Goal: Task Accomplishment & Management: Manage account settings

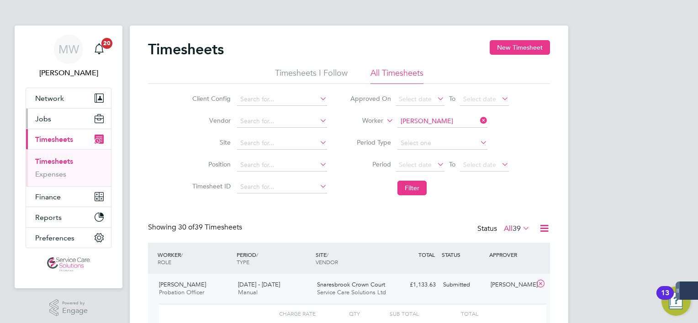
click at [58, 117] on button "Jobs" at bounding box center [68, 119] width 85 height 20
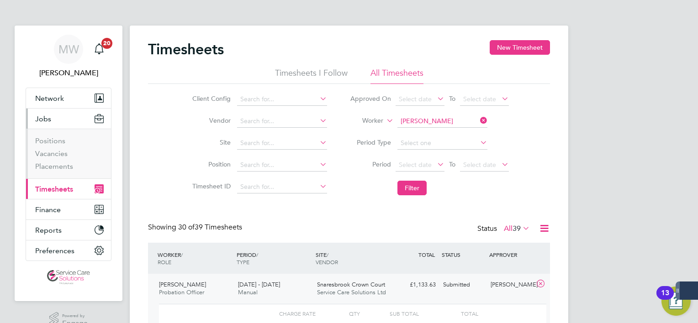
click at [46, 170] on li "Placements" at bounding box center [69, 166] width 69 height 9
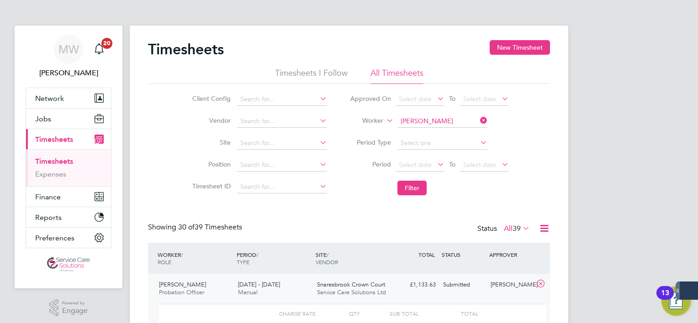
click at [46, 166] on li "Timesheets" at bounding box center [69, 163] width 69 height 13
click at [53, 117] on button "Jobs" at bounding box center [68, 119] width 85 height 20
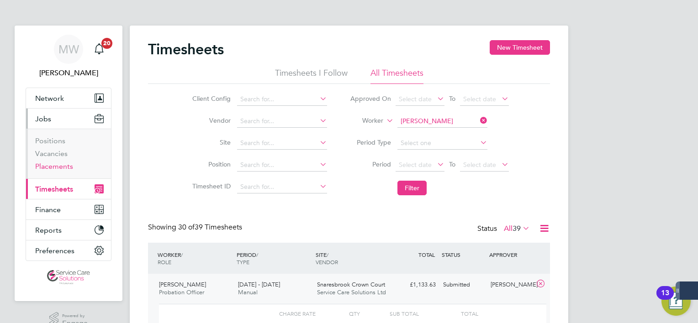
click at [51, 166] on link "Placements" at bounding box center [54, 166] width 38 height 9
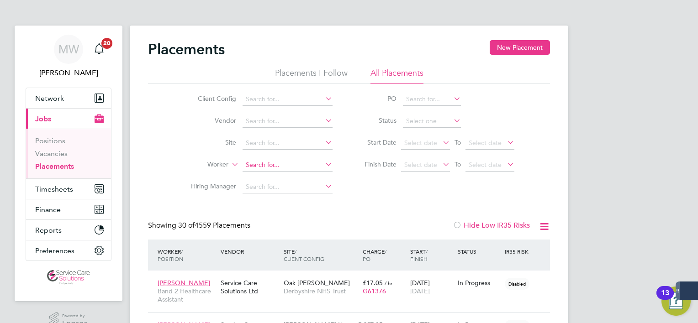
click at [255, 157] on li "Worker" at bounding box center [258, 165] width 172 height 22
click at [258, 160] on input at bounding box center [288, 165] width 90 height 13
type input "d"
click at [276, 175] on li "Sharlene Laidley" at bounding box center [299, 177] width 113 height 12
type input "Sharlene Laidley"
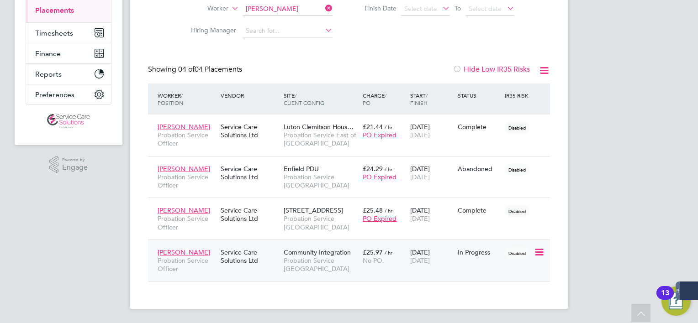
click at [296, 250] on span "Community Integration" at bounding box center [317, 253] width 67 height 8
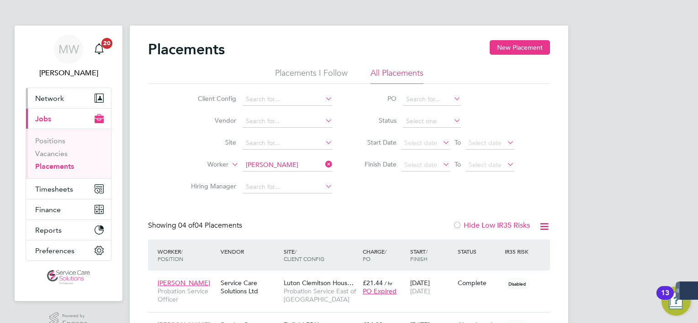
click at [68, 102] on button "Network" at bounding box center [68, 98] width 85 height 20
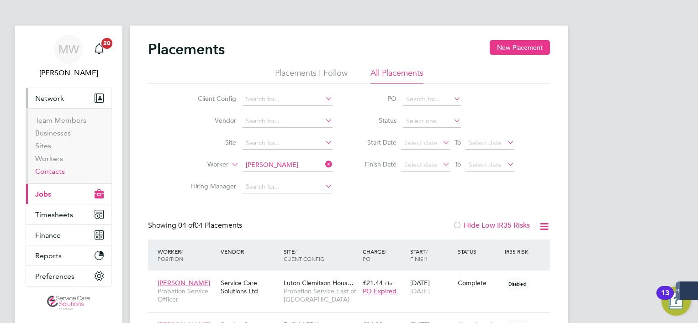
click at [42, 170] on link "Contacts" at bounding box center [50, 171] width 30 height 9
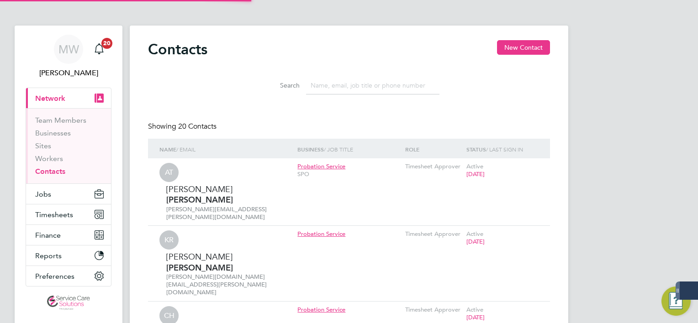
click at [48, 164] on li "Workers" at bounding box center [69, 160] width 69 height 13
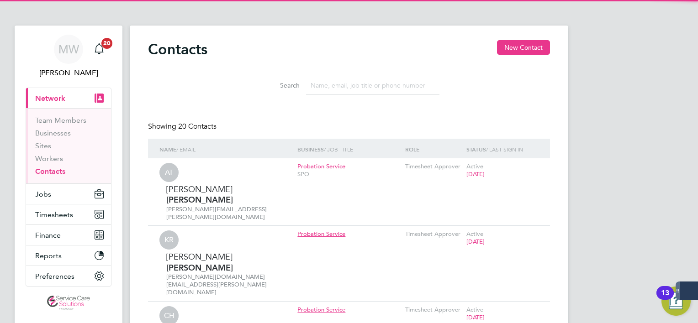
click at [48, 163] on li "Workers" at bounding box center [69, 160] width 69 height 13
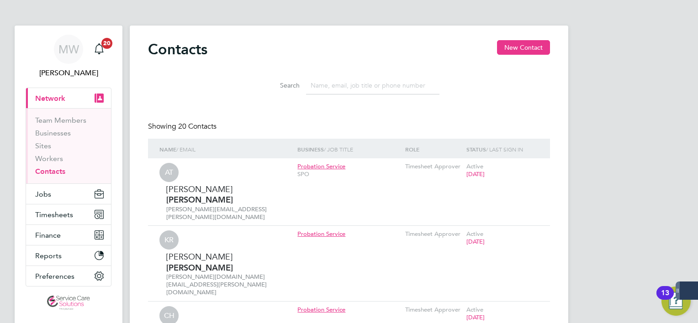
click at [66, 159] on li "Workers" at bounding box center [69, 160] width 69 height 13
click at [57, 158] on link "Workers" at bounding box center [49, 158] width 28 height 9
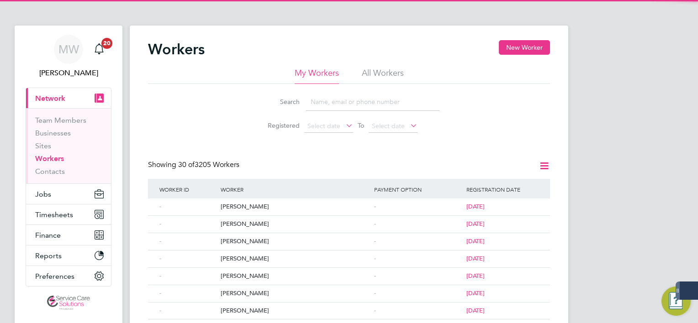
click at [328, 100] on input at bounding box center [372, 102] width 133 height 18
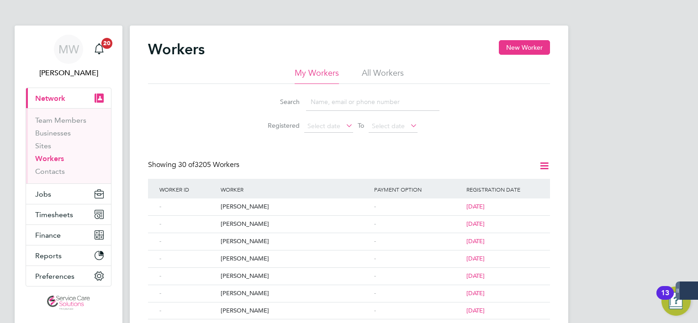
type input "d"
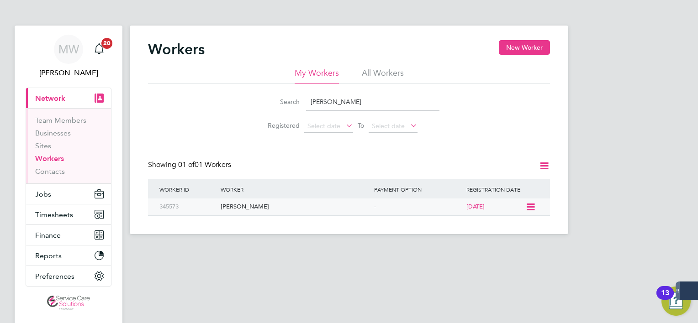
type input "sharlene"
click at [535, 207] on icon at bounding box center [529, 207] width 9 height 11
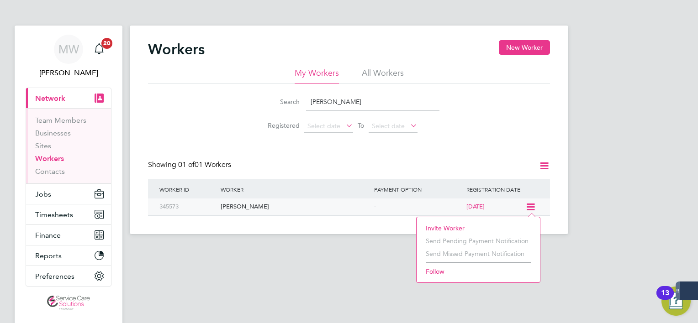
click at [293, 210] on div "Sharlene Laidley" at bounding box center [295, 207] width 154 height 17
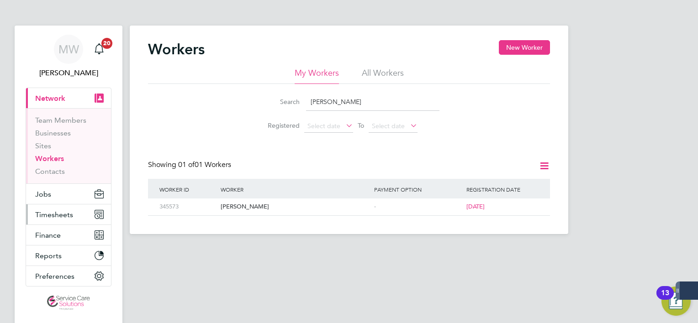
click at [53, 217] on span "Timesheets" at bounding box center [54, 215] width 38 height 9
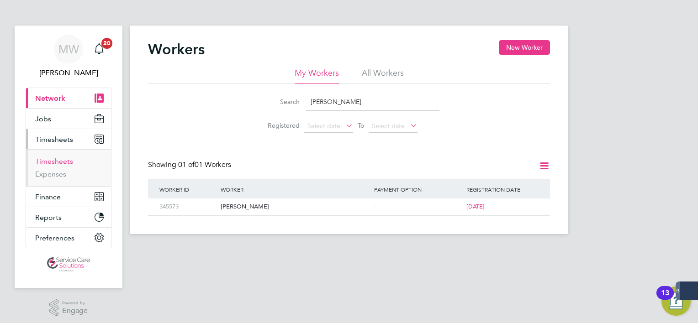
click at [56, 164] on link "Timesheets" at bounding box center [54, 161] width 38 height 9
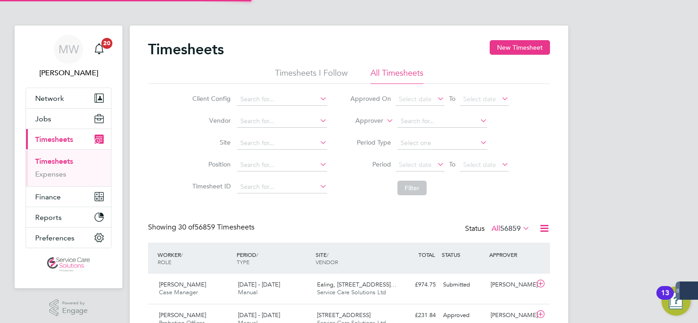
click at [371, 122] on label "Approver" at bounding box center [362, 120] width 41 height 9
click at [370, 127] on li "Worker" at bounding box center [361, 132] width 45 height 12
click at [420, 119] on input at bounding box center [442, 121] width 90 height 13
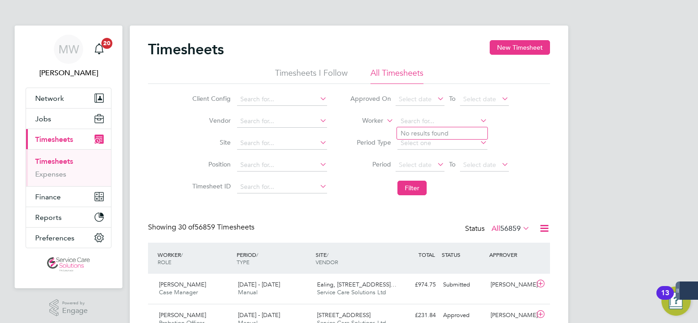
type input "k"
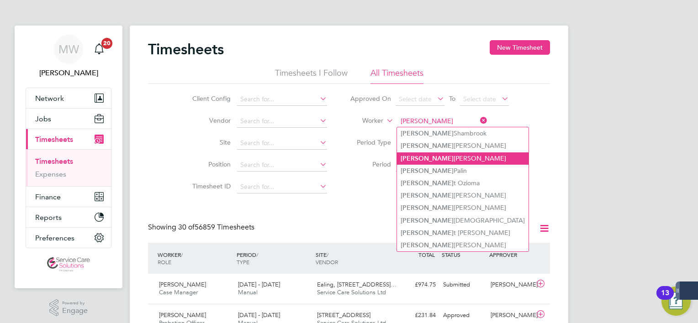
click at [450, 161] on li "Julie O'Boyle" at bounding box center [463, 159] width 132 height 12
type input "Julie O'Boyle"
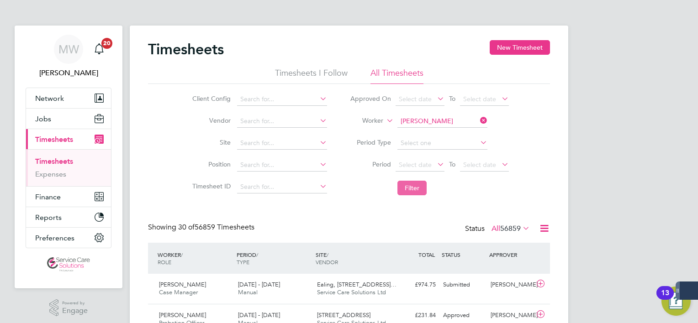
click at [406, 192] on button "Filter" at bounding box center [411, 188] width 29 height 15
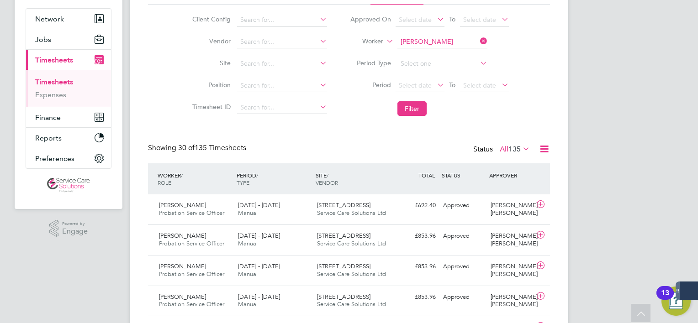
scroll to position [0, 0]
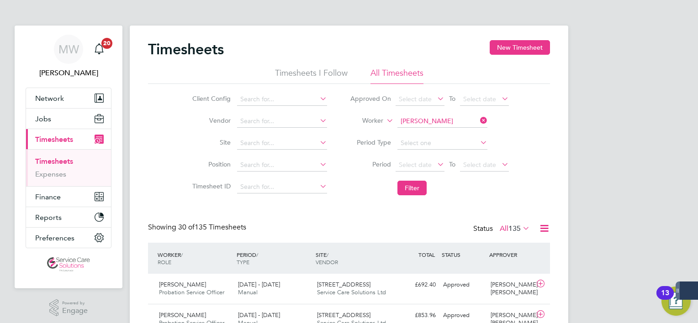
click at [478, 117] on icon at bounding box center [478, 120] width 0 height 13
click at [456, 117] on input at bounding box center [442, 121] width 90 height 13
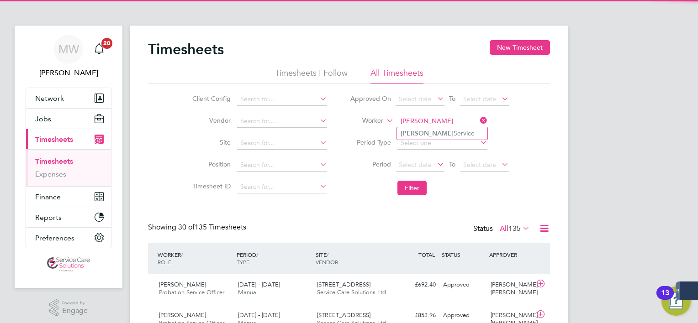
drag, startPoint x: 450, startPoint y: 131, endPoint x: 435, endPoint y: 152, distance: 26.5
click at [451, 131] on li "Sharlene Service" at bounding box center [442, 133] width 90 height 12
type input "Sharlene Service"
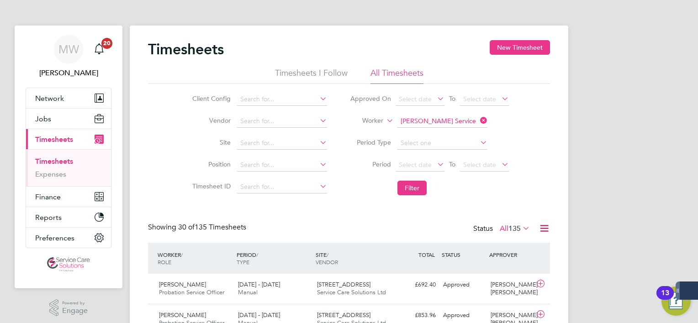
click at [416, 178] on li "Filter" at bounding box center [430, 188] width 182 height 24
click at [416, 185] on button "Filter" at bounding box center [411, 188] width 29 height 15
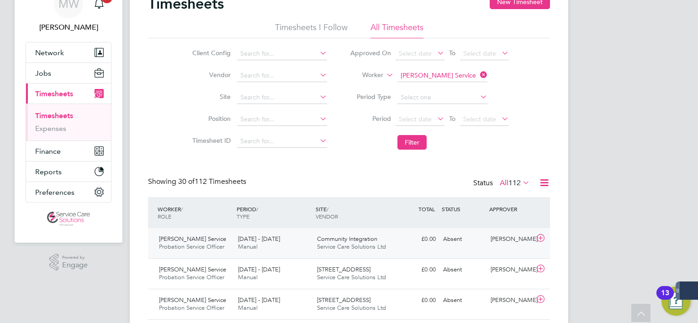
click at [371, 257] on div "Sharlene Service Probation Service Officer 25 - 31 Aug 2025 25 - 31 Aug 2025 Ma…" at bounding box center [349, 243] width 402 height 30
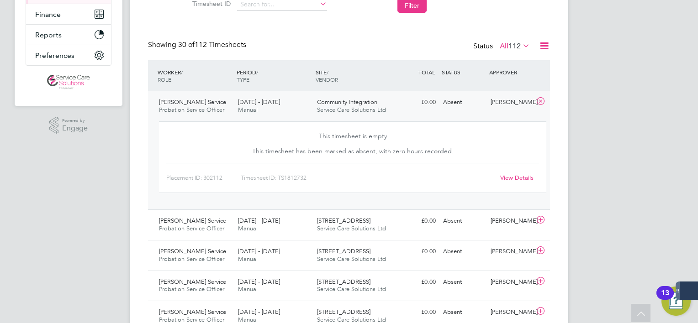
click at [516, 172] on div "View Details" at bounding box center [516, 178] width 45 height 15
click at [523, 177] on link "View Details" at bounding box center [516, 178] width 33 height 8
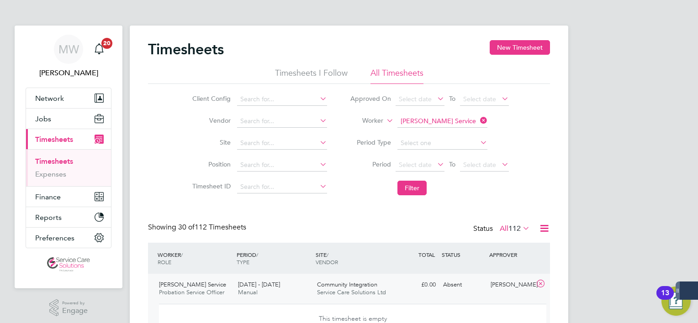
click at [59, 164] on link "Timesheets" at bounding box center [54, 161] width 38 height 9
click at [417, 181] on button "Filter" at bounding box center [411, 188] width 29 height 15
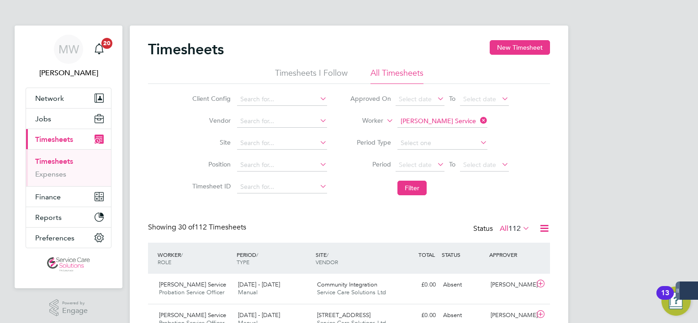
click at [425, 197] on li "Filter" at bounding box center [430, 188] width 182 height 24
click at [424, 197] on li "Filter" at bounding box center [430, 188] width 182 height 24
click at [423, 196] on li "Filter" at bounding box center [430, 188] width 182 height 24
click at [421, 194] on button "Filter" at bounding box center [411, 188] width 29 height 15
click at [507, 43] on button "New Timesheet" at bounding box center [520, 47] width 60 height 15
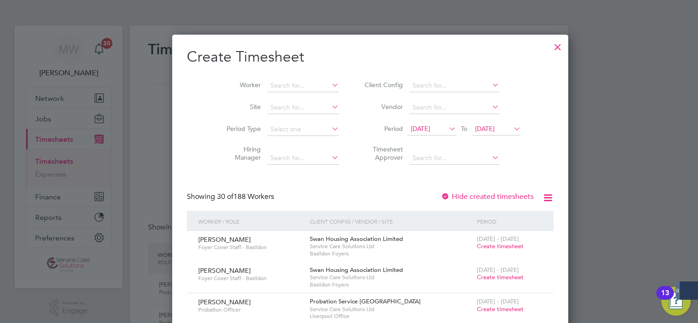
click at [550, 48] on div at bounding box center [558, 45] width 16 height 16
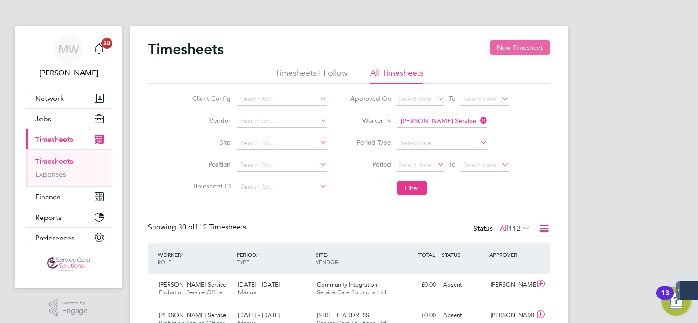
click at [512, 41] on button "New Timesheet" at bounding box center [520, 47] width 60 height 15
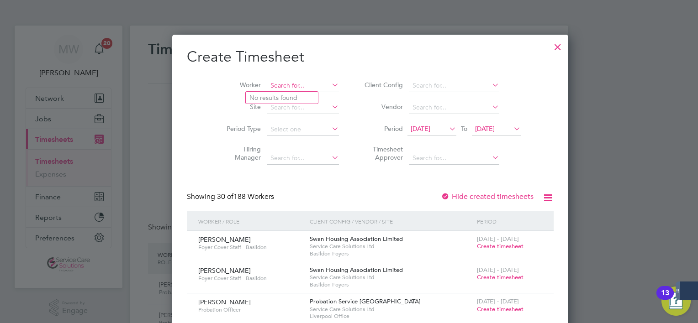
click at [267, 83] on input at bounding box center [303, 85] width 72 height 13
click at [256, 98] on b "Sharlene" at bounding box center [275, 98] width 53 height 8
type input "Sharlene Service"
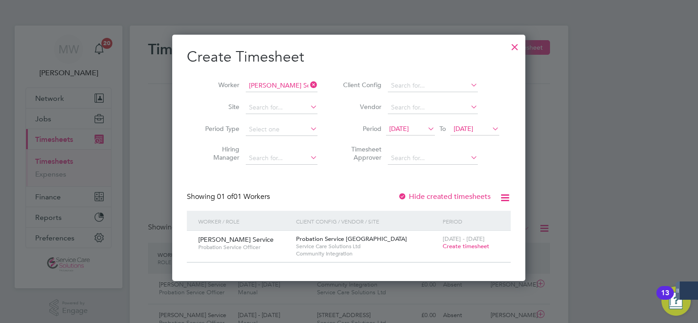
click at [459, 249] on span "Create timesheet" at bounding box center [466, 247] width 47 height 8
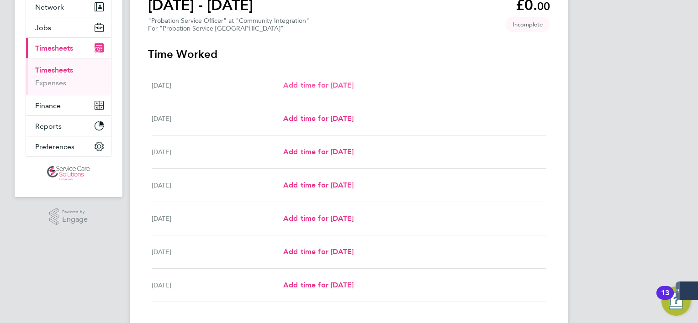
click at [323, 88] on span "Add time for Mon 25 Aug" at bounding box center [318, 85] width 70 height 9
select select "30"
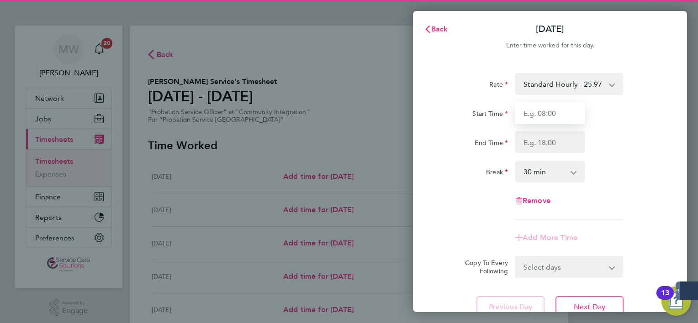
click at [554, 119] on input "Start Time" at bounding box center [549, 113] width 69 height 22
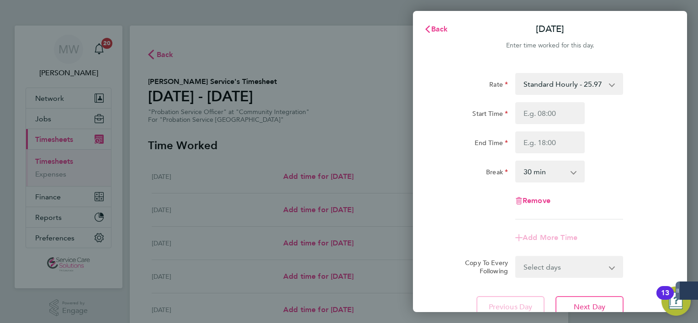
click at [358, 57] on div "Back Mon 25 Aug Enter time worked for this day. Rate Standard Hourly - 25.97 St…" at bounding box center [349, 161] width 698 height 323
click at [537, 202] on span "Remove" at bounding box center [537, 200] width 28 height 9
select select "null"
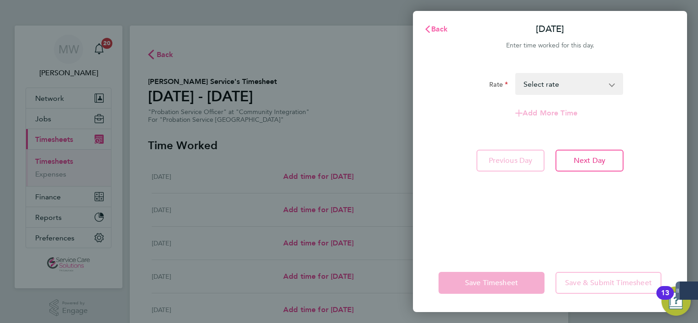
click at [445, 32] on span "Back" at bounding box center [439, 29] width 17 height 9
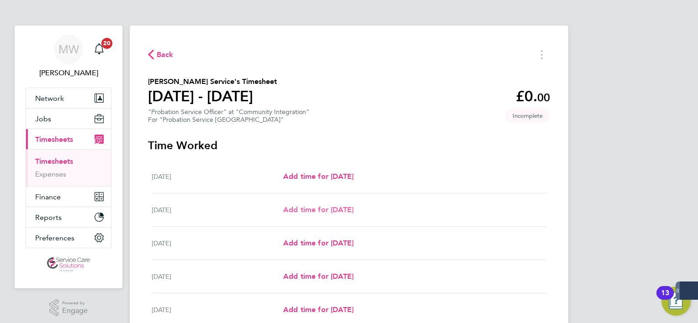
click at [322, 210] on span "Add time for Tue 26 Aug" at bounding box center [318, 210] width 70 height 9
select select "30"
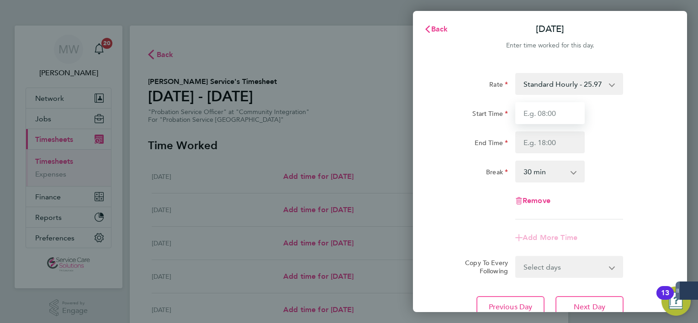
click at [532, 112] on input "Start Time" at bounding box center [549, 113] width 69 height 22
type input "09:30"
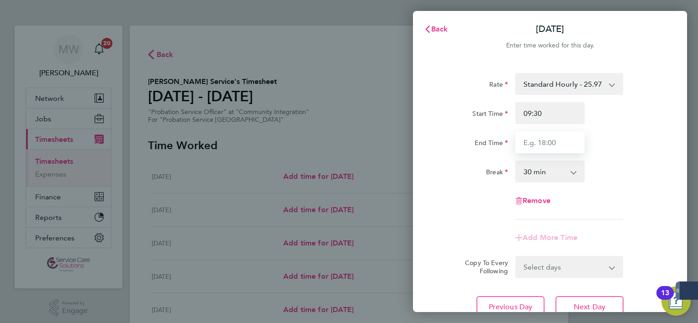
click at [543, 137] on input "End Time" at bounding box center [549, 143] width 69 height 22
type input "16:30"
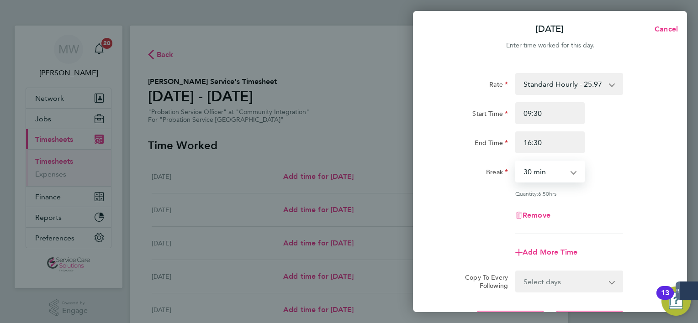
click at [551, 176] on select "0 min 15 min 30 min 45 min 60 min 75 min 90 min" at bounding box center [544, 172] width 57 height 20
select select "60"
click at [516, 162] on select "0 min 15 min 30 min 45 min 60 min 75 min 90 min" at bounding box center [544, 172] width 57 height 20
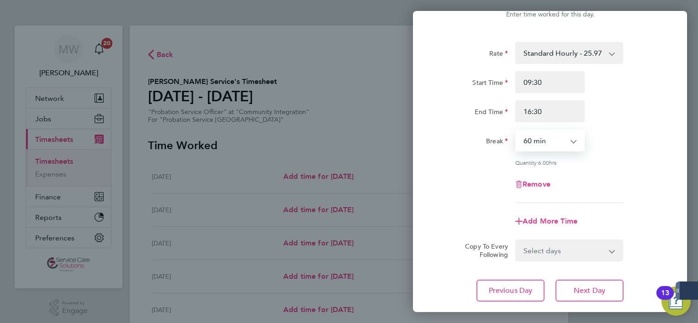
scroll to position [46, 0]
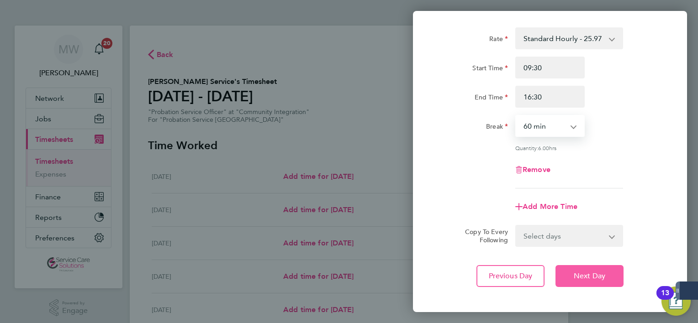
click at [570, 271] on button "Next Day" at bounding box center [590, 276] width 68 height 22
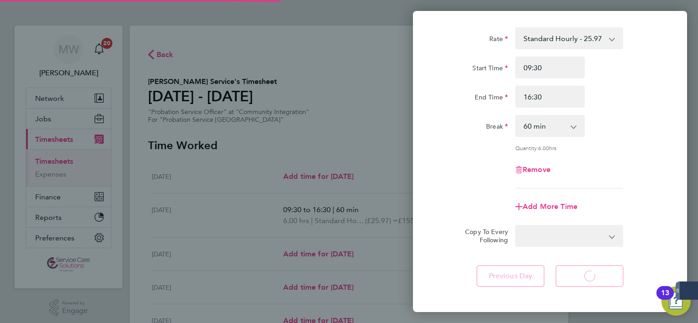
select select "30"
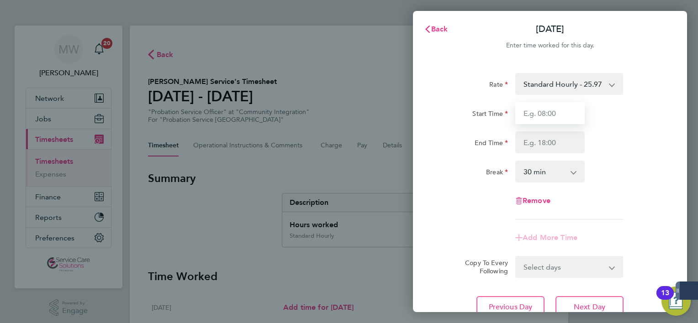
click at [535, 114] on input "Start Time" at bounding box center [549, 113] width 69 height 22
type input "08:00"
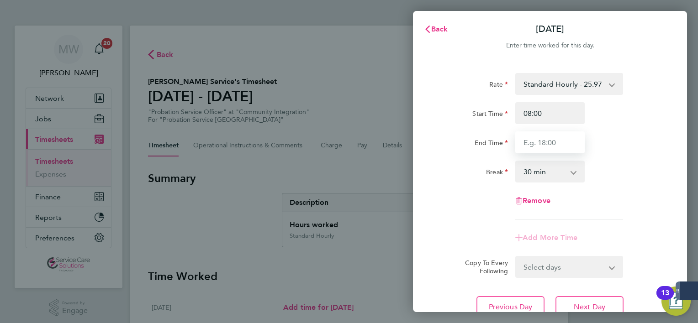
click at [524, 143] on input "End Time" at bounding box center [549, 143] width 69 height 22
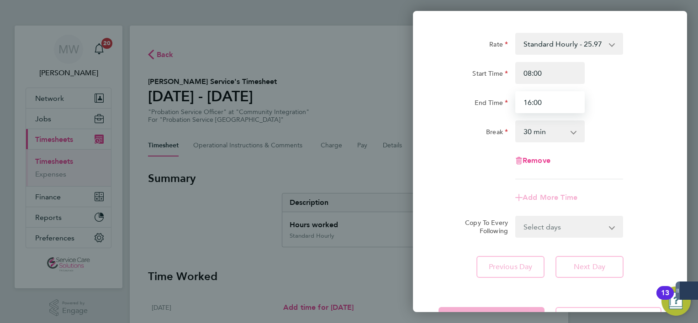
scroll to position [75, 0]
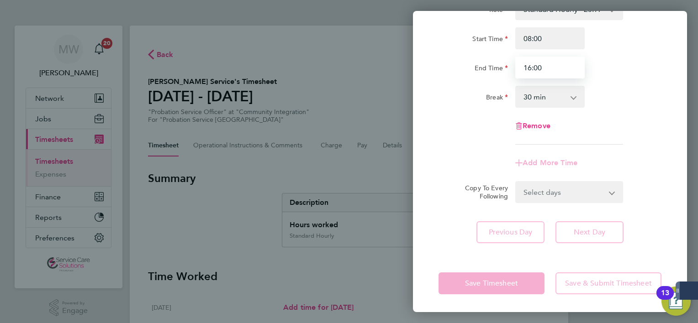
type input "16:00"
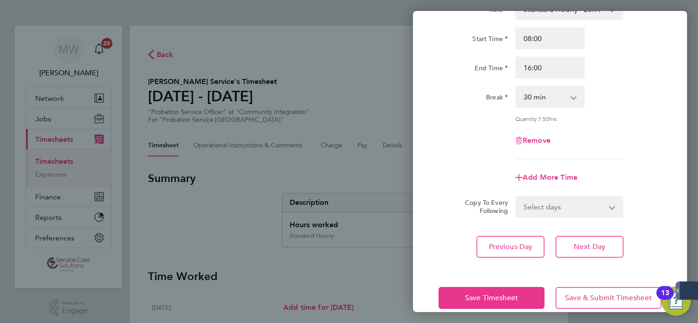
click at [584, 236] on app-form-button "Next Day" at bounding box center [587, 247] width 74 height 22
click at [583, 243] on span "Next Day" at bounding box center [590, 247] width 32 height 9
select select "30"
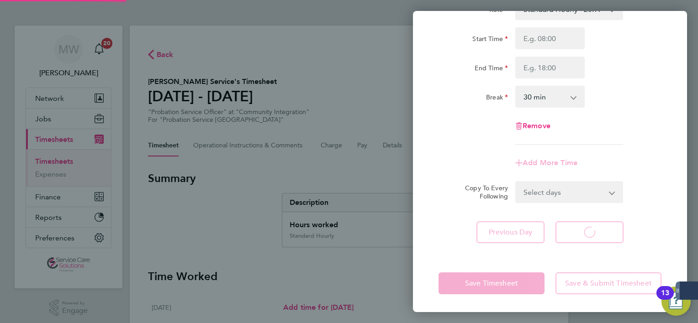
select select "30"
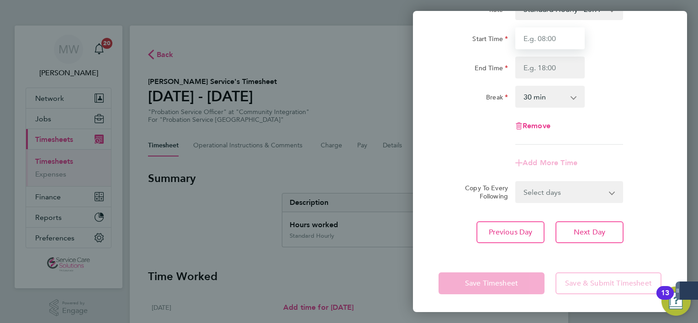
click at [542, 38] on input "Start Time" at bounding box center [549, 38] width 69 height 22
type input "09:00"
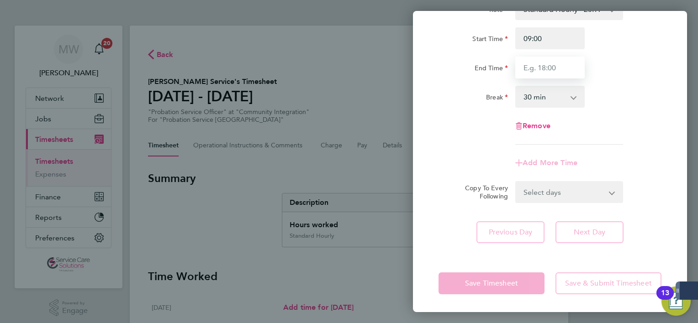
click at [545, 67] on input "End Time" at bounding box center [549, 68] width 69 height 22
type input "17:00"
click at [586, 229] on div "Rate Standard Hourly - 25.97 Start Time 09:00 End Time 17:00 Break 0 min 15 min…" at bounding box center [550, 120] width 274 height 267
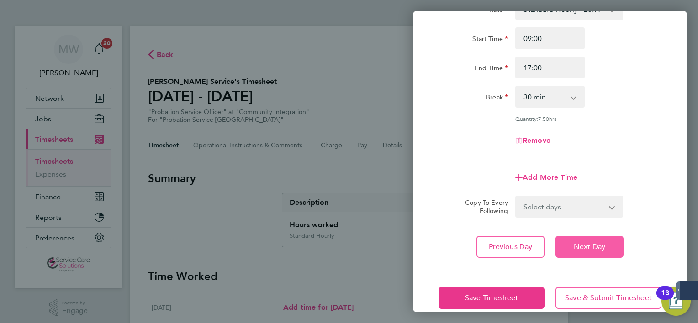
click at [586, 243] on span "Next Day" at bounding box center [590, 247] width 32 height 9
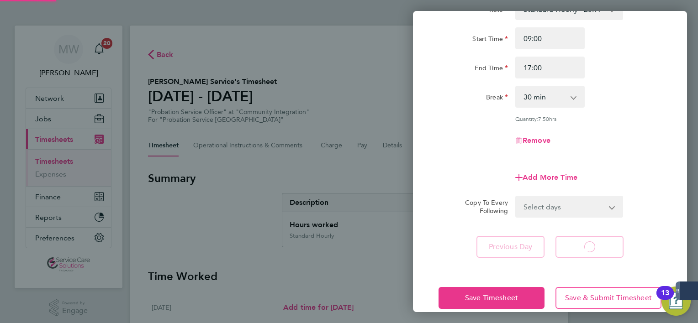
select select "30"
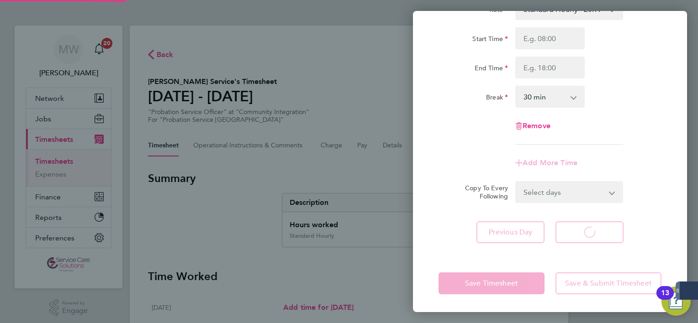
select select "30"
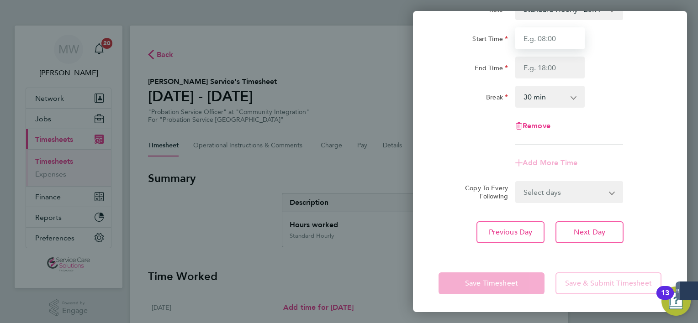
click at [528, 41] on input "Start Time" at bounding box center [549, 38] width 69 height 22
type input "09:00"
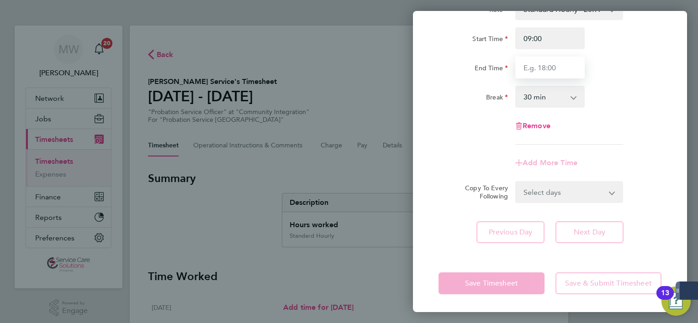
click at [554, 66] on input "End Time" at bounding box center [549, 68] width 69 height 22
type input "16:30"
click at [492, 284] on div "Save Timesheet Save & Submit Timesheet" at bounding box center [550, 283] width 274 height 58
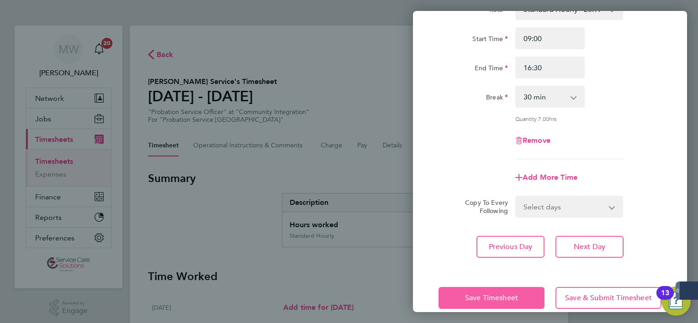
click at [488, 298] on span "Save Timesheet" at bounding box center [491, 298] width 53 height 9
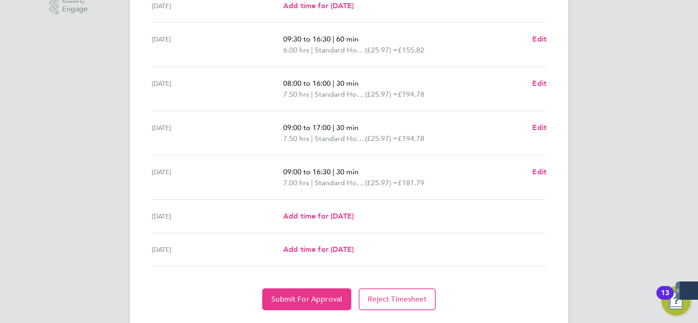
scroll to position [324, 0]
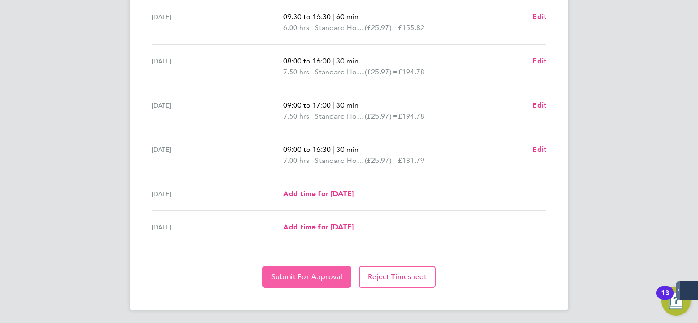
click at [298, 276] on span "Submit For Approval" at bounding box center [306, 277] width 71 height 9
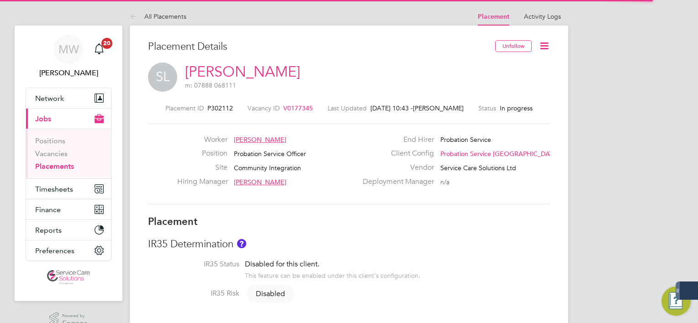
click at [540, 52] on icon at bounding box center [544, 45] width 11 height 11
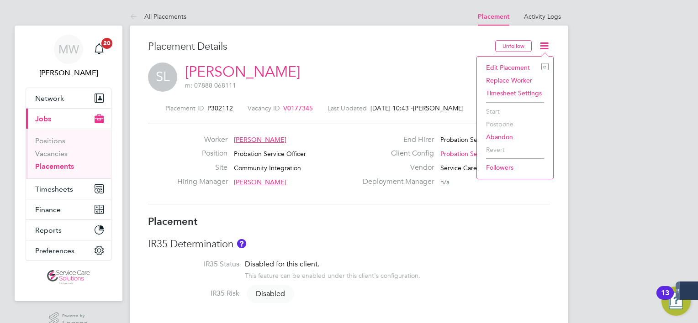
click at [431, 86] on div "SL Sharlene Laidley m: 07888 068111" at bounding box center [349, 78] width 402 height 31
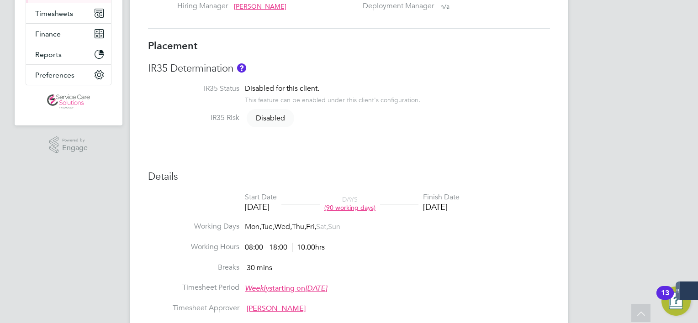
scroll to position [228, 0]
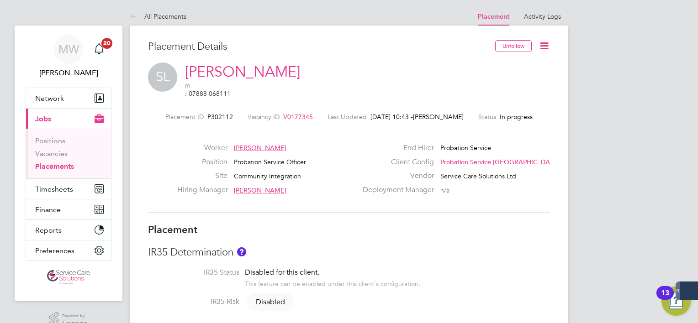
click at [544, 49] on icon at bounding box center [544, 45] width 11 height 11
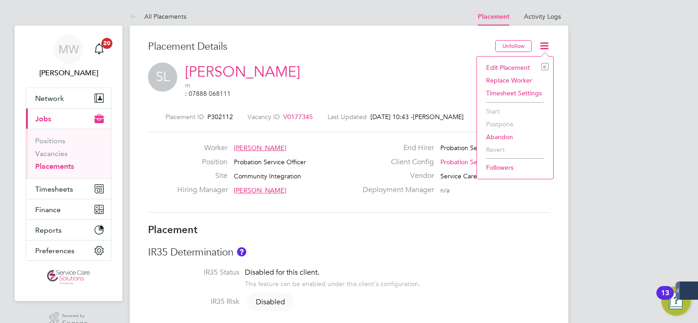
click at [513, 70] on li "Edit Placement e" at bounding box center [515, 67] width 67 height 13
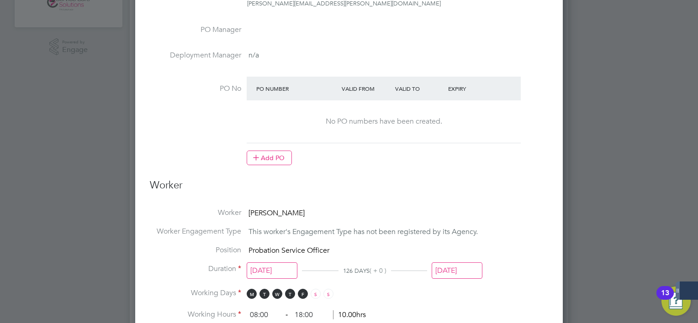
click at [255, 166] on li "PO No PO Number Valid From Valid To Expiry No PO numbers have been created. Add…" at bounding box center [349, 126] width 398 height 98
click at [262, 159] on button "Add PO" at bounding box center [269, 158] width 45 height 15
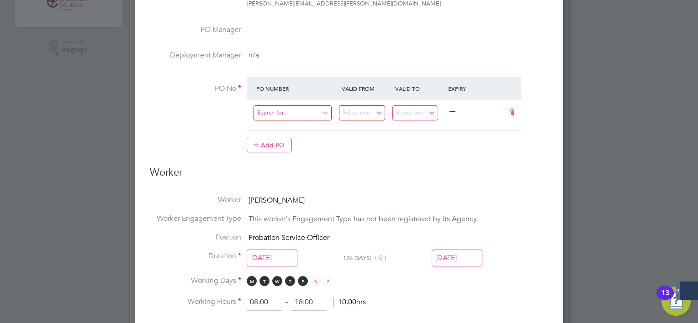
click at [286, 111] on input at bounding box center [293, 113] width 78 height 15
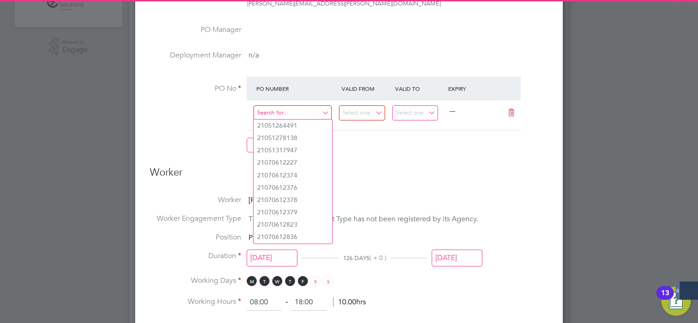
paste input "21070950999"
type input "21070950999"
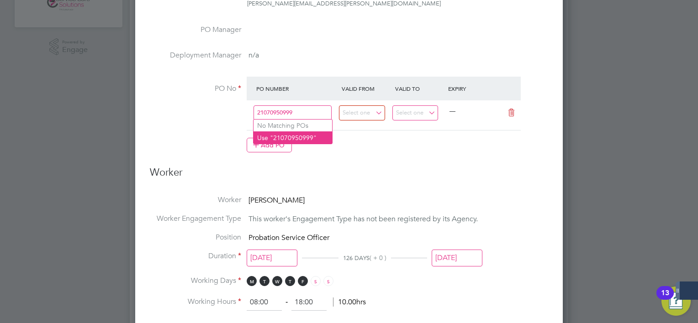
click at [286, 134] on li "Use "21070950999"" at bounding box center [293, 138] width 79 height 12
click at [367, 108] on input at bounding box center [362, 113] width 46 height 15
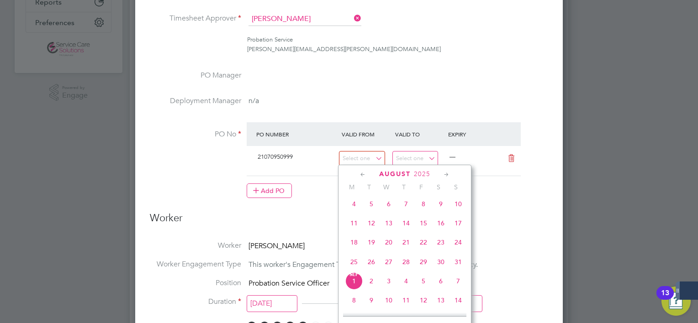
click at [359, 271] on span "25" at bounding box center [353, 262] width 17 height 17
type input "[DATE]"
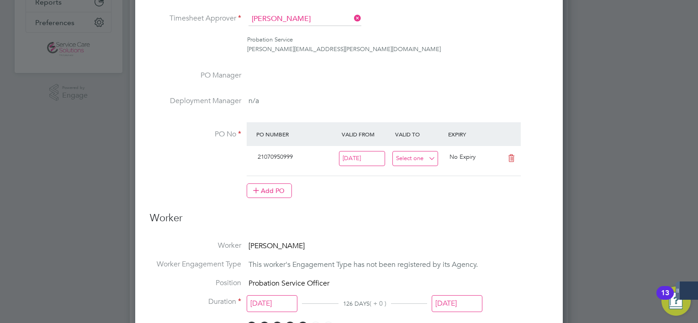
click at [425, 161] on input at bounding box center [415, 158] width 46 height 15
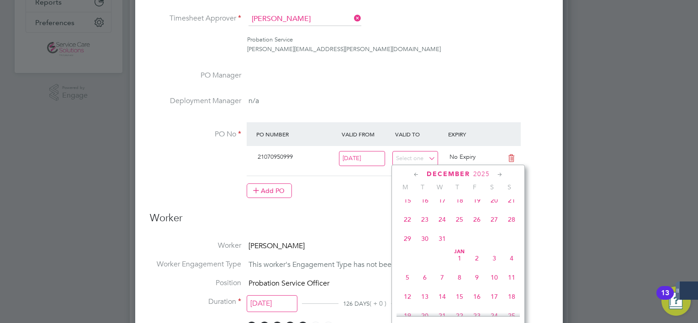
click at [514, 286] on span "11" at bounding box center [511, 277] width 17 height 17
type input "[DATE]"
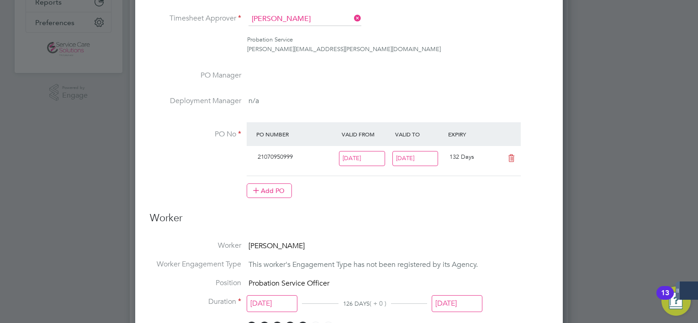
click at [461, 311] on input "28 Dec 2025" at bounding box center [457, 304] width 51 height 17
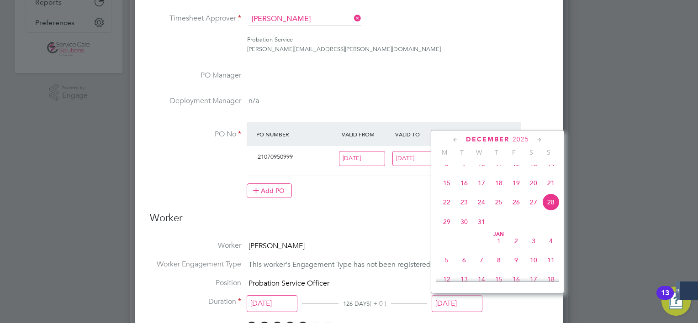
click at [540, 139] on icon at bounding box center [539, 140] width 9 height 10
click at [550, 191] on span "11" at bounding box center [550, 181] width 17 height 17
type input "[DATE]"
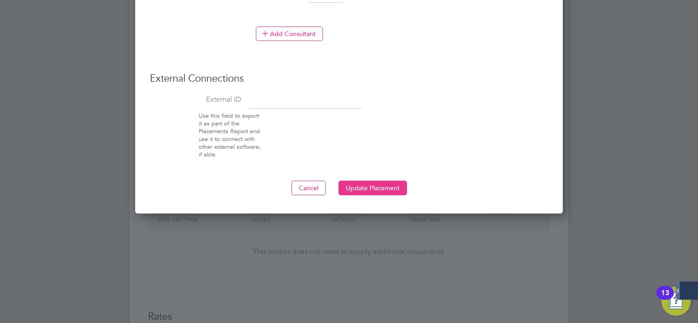
click at [384, 183] on button "Update Placement" at bounding box center [373, 188] width 69 height 15
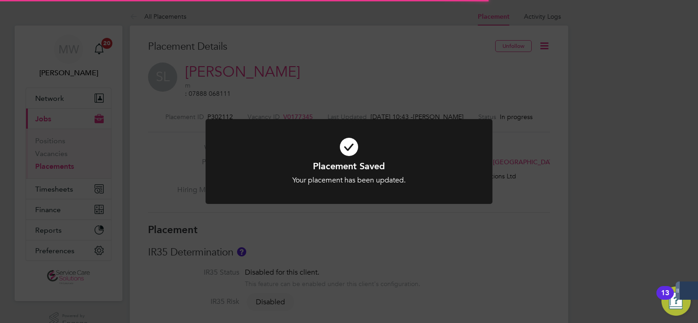
click at [536, 209] on div "Placement Saved Your placement has been updated. Cancel Okay" at bounding box center [349, 161] width 698 height 323
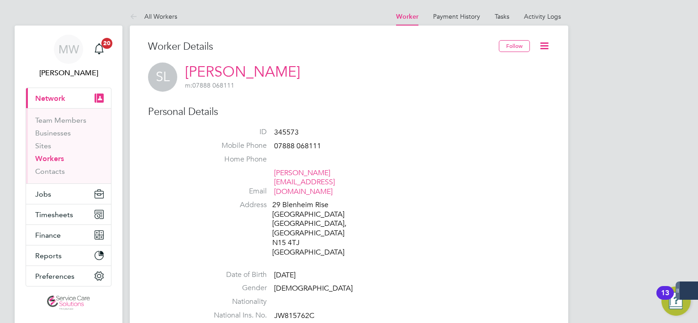
click at [543, 49] on icon at bounding box center [544, 45] width 11 height 11
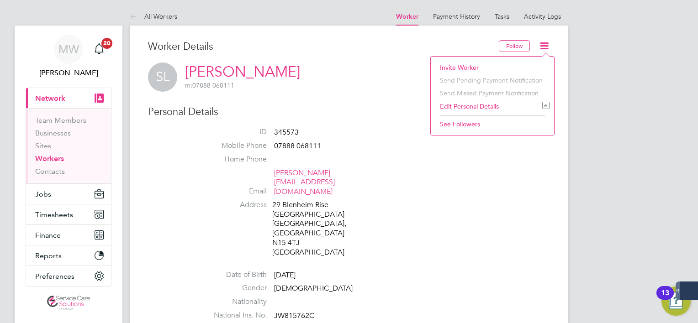
click at [479, 108] on li "Edit Personal Details e" at bounding box center [492, 106] width 114 height 13
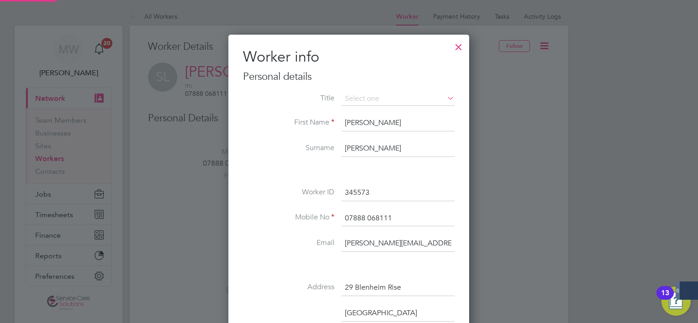
scroll to position [540, 241]
click at [256, 119] on label "First Name" at bounding box center [288, 123] width 91 height 10
drag, startPoint x: 385, startPoint y: 150, endPoint x: 232, endPoint y: 149, distance: 152.6
click at [232, 149] on div "Worker info Personal details Title First Name Sharlene Surname Laidley Worker I…" at bounding box center [348, 306] width 241 height 542
type input "Service"
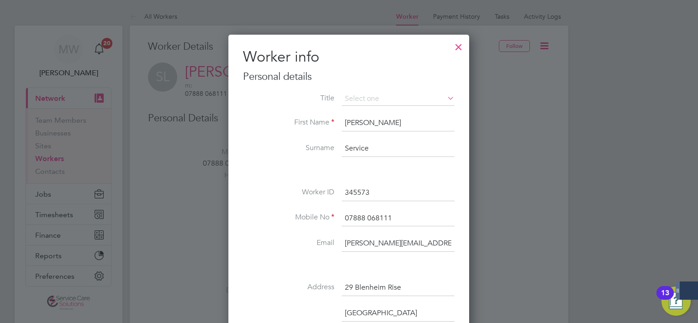
drag, startPoint x: 343, startPoint y: 244, endPoint x: 545, endPoint y: 232, distance: 201.8
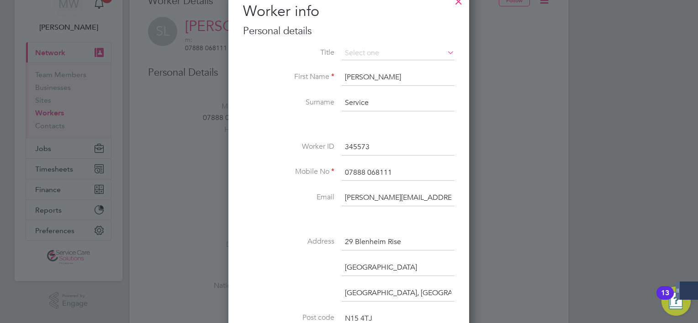
type input "sharlene.service3@justice.gov.uk"
click at [389, 231] on div "Title First Name Sharlene Surname Service Worker ID 345573 Mobile No 07888 0681…" at bounding box center [349, 264] width 212 height 434
click at [389, 239] on input "29 Blenheim Rise" at bounding box center [398, 242] width 113 height 16
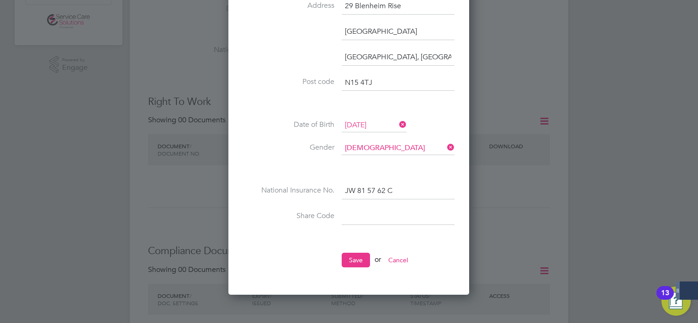
scroll to position [320, 0]
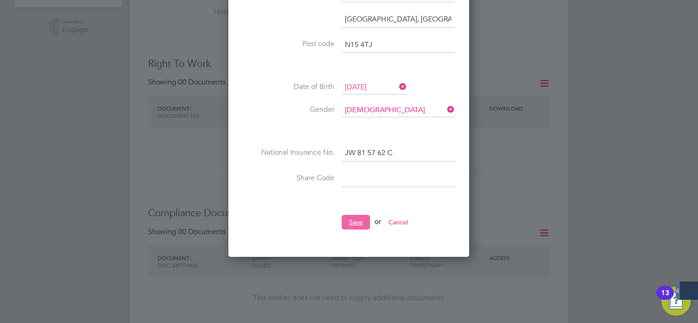
click at [352, 227] on button "Save" at bounding box center [356, 222] width 28 height 15
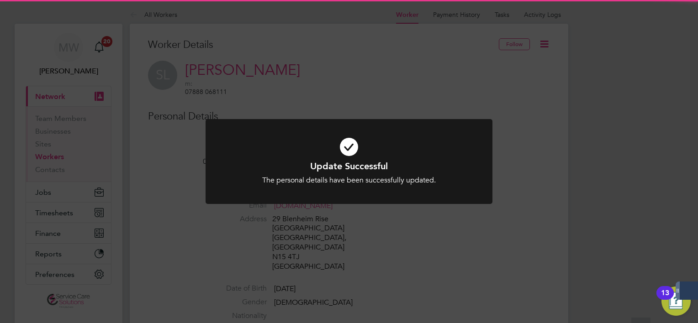
scroll to position [0, 0]
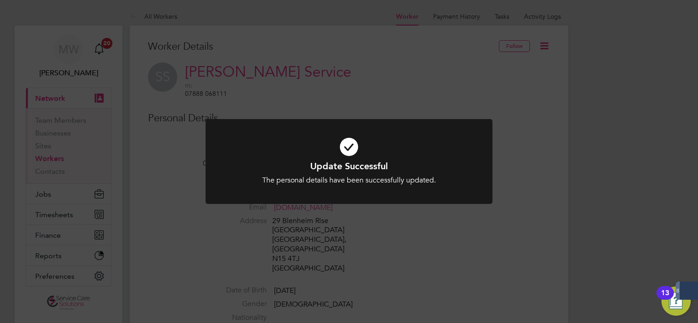
click at [546, 203] on div "Update Successful The personal details have been successfully updated. Cancel O…" at bounding box center [349, 161] width 698 height 323
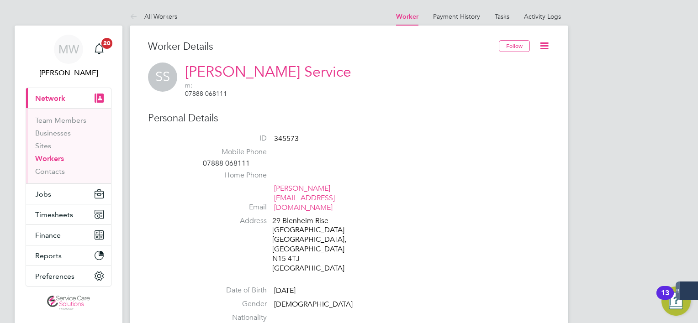
click at [542, 45] on icon at bounding box center [544, 45] width 11 height 11
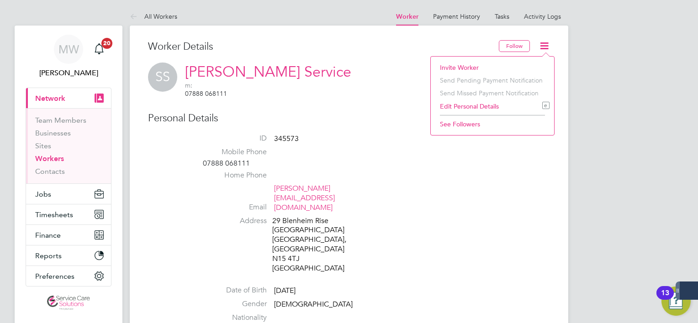
click at [477, 68] on li "Invite Worker" at bounding box center [492, 67] width 114 height 13
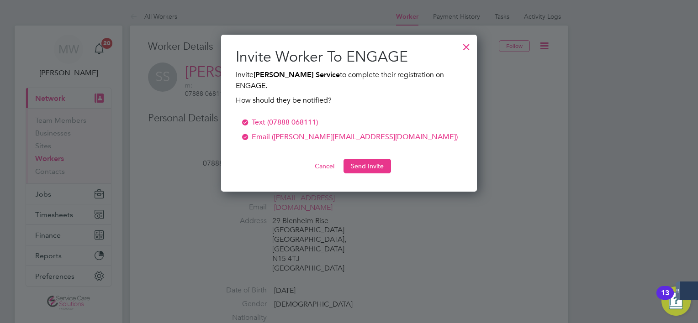
scroll to position [146, 256]
click at [361, 159] on button "Send Invite" at bounding box center [368, 166] width 48 height 15
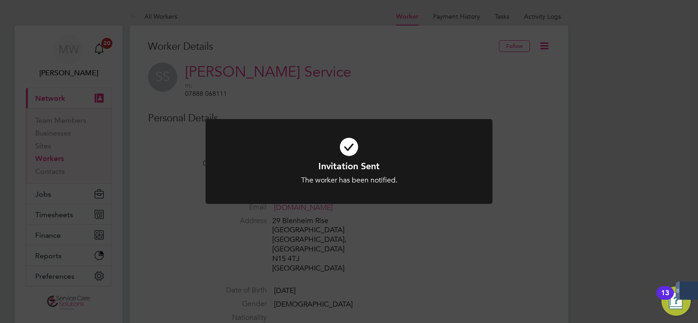
click at [166, 174] on div "Invitation Sent The worker has been notified. Cancel Okay" at bounding box center [349, 161] width 698 height 323
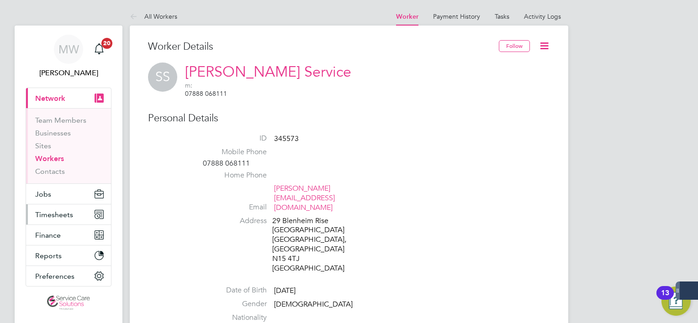
click at [42, 213] on span "Timesheets" at bounding box center [54, 215] width 38 height 9
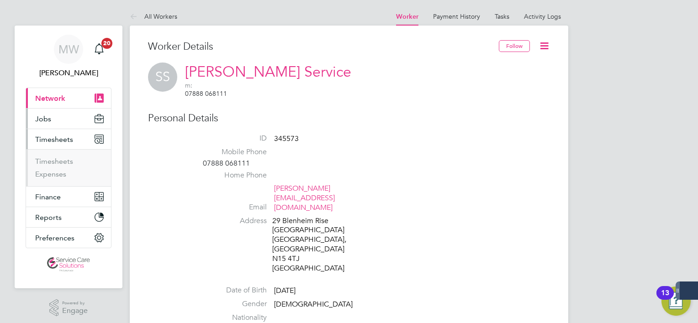
click at [49, 126] on button "Jobs" at bounding box center [68, 119] width 85 height 20
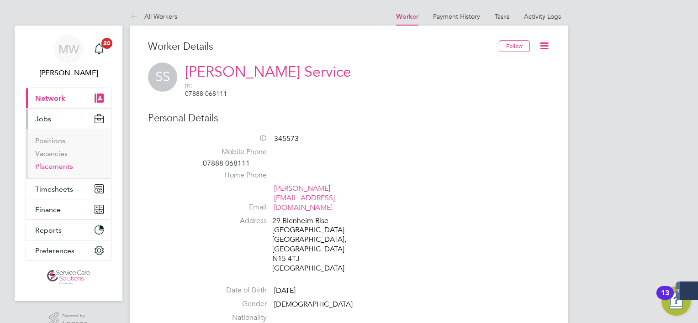
click at [51, 164] on link "Placements" at bounding box center [54, 166] width 38 height 9
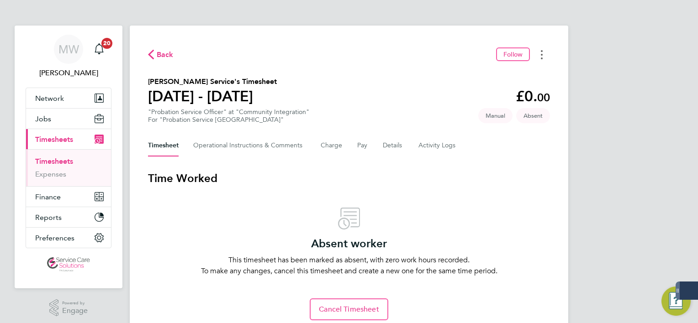
click at [544, 55] on button "Timesheets Menu" at bounding box center [542, 55] width 16 height 14
click at [323, 75] on div "Back Follow Download timesheet Sharlene Service's Timesheet 25 - 31 Aug 2025 £0…" at bounding box center [349, 184] width 439 height 317
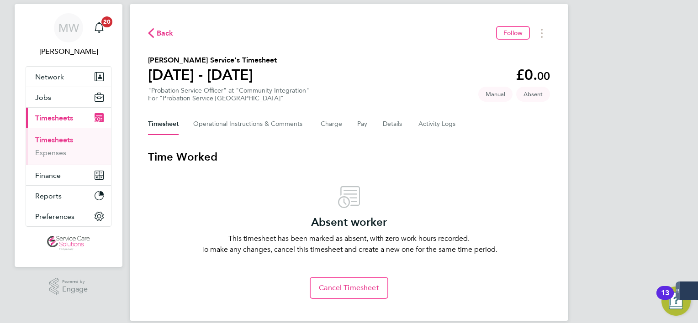
scroll to position [33, 0]
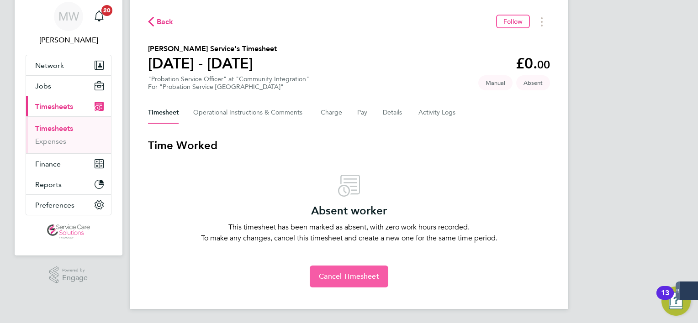
click at [346, 274] on span "Cancel Timesheet" at bounding box center [349, 276] width 60 height 9
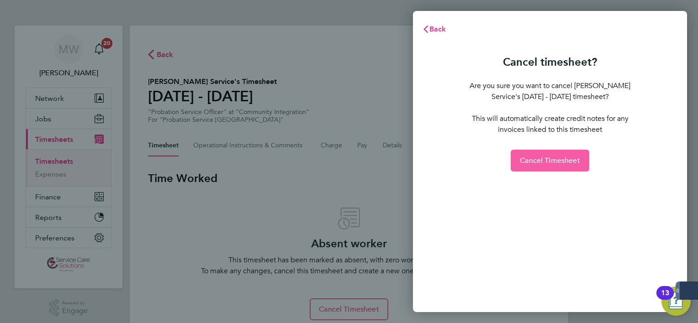
click at [540, 154] on button "Cancel Timesheet" at bounding box center [550, 161] width 79 height 22
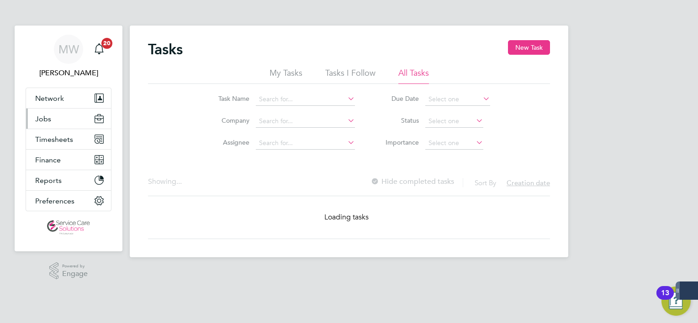
click at [61, 124] on button "Jobs" at bounding box center [68, 119] width 85 height 20
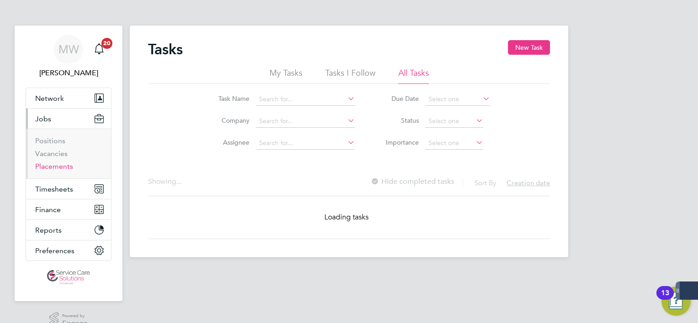
click at [63, 167] on link "Placements" at bounding box center [54, 166] width 38 height 9
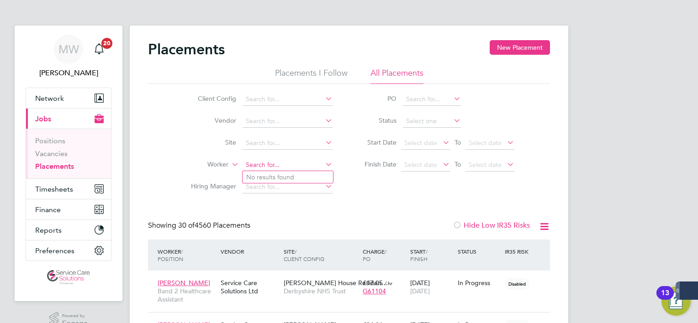
click at [268, 166] on input at bounding box center [288, 165] width 90 height 13
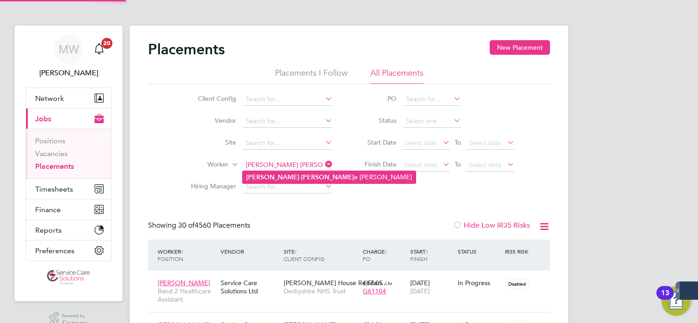
click at [301, 176] on b "[PERSON_NAME]" at bounding box center [327, 178] width 53 height 8
type input "[PERSON_NAME]"
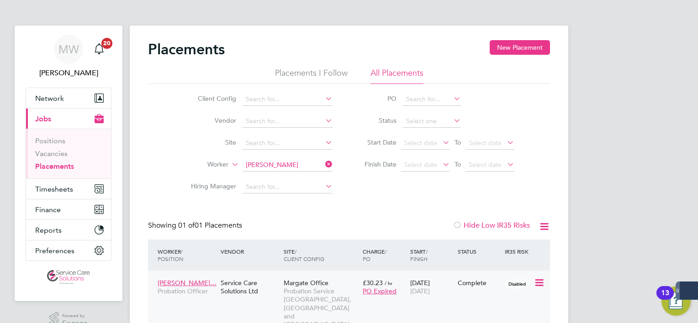
click at [306, 294] on span "Probation Service [GEOGRAPHIC_DATA], [GEOGRAPHIC_DATA] and [GEOGRAPHIC_DATA]" at bounding box center [321, 308] width 74 height 42
click at [323, 164] on icon at bounding box center [323, 164] width 0 height 13
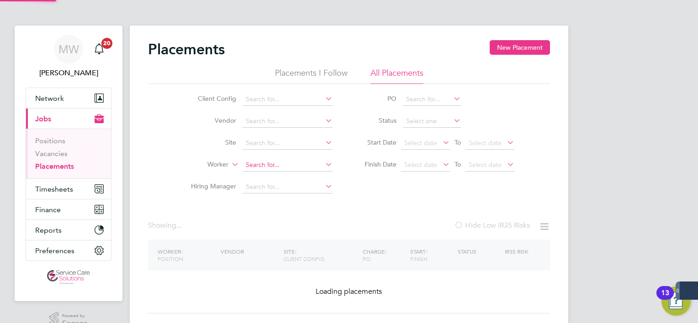
click at [289, 160] on input at bounding box center [288, 165] width 90 height 13
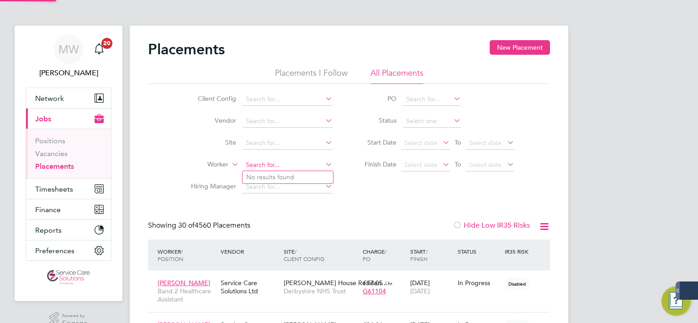
scroll to position [26, 79]
click at [285, 177] on b "Farmer" at bounding box center [276, 178] width 21 height 8
type input "[PERSON_NAME]"
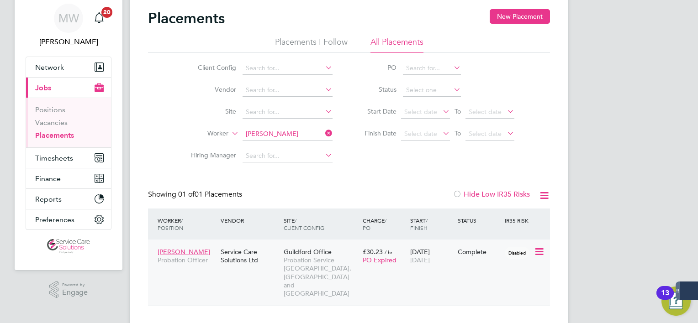
click at [287, 250] on span "Guildford Office" at bounding box center [308, 252] width 48 height 8
click at [323, 129] on icon at bounding box center [323, 133] width 0 height 13
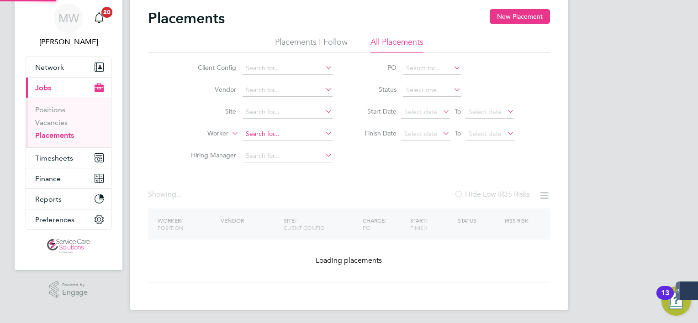
click at [281, 135] on input at bounding box center [288, 134] width 90 height 13
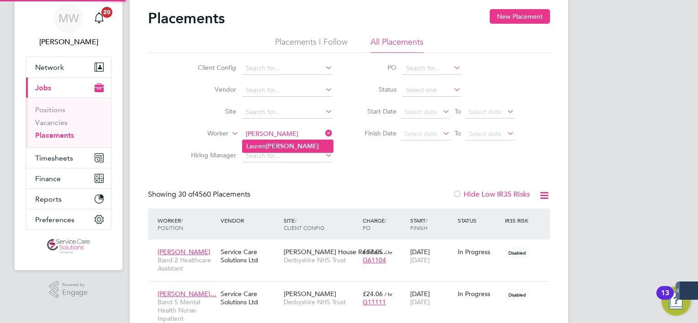
click at [274, 147] on b "Hollier" at bounding box center [292, 147] width 53 height 8
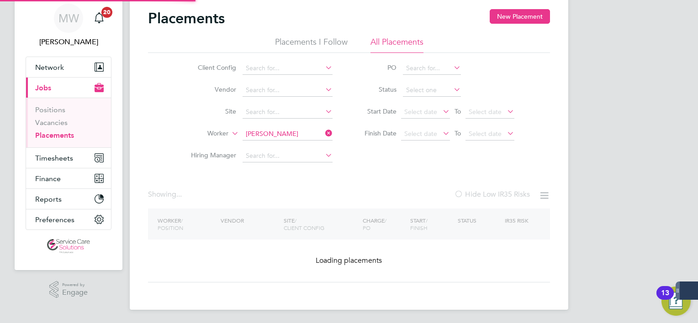
type input "Lauren Hollier"
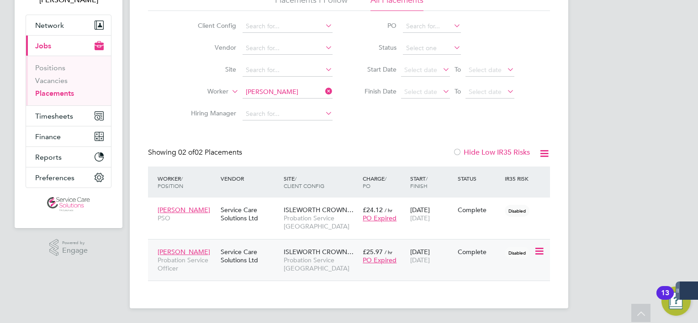
click at [308, 270] on span "Probation Service London" at bounding box center [321, 264] width 74 height 16
click at [76, 120] on button "Timesheets" at bounding box center [68, 116] width 85 height 20
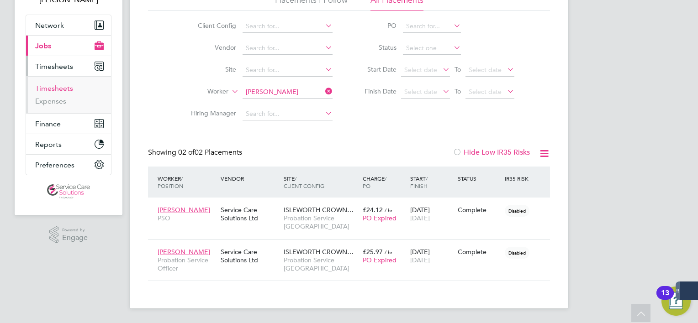
click at [54, 91] on link "Timesheets" at bounding box center [54, 88] width 38 height 9
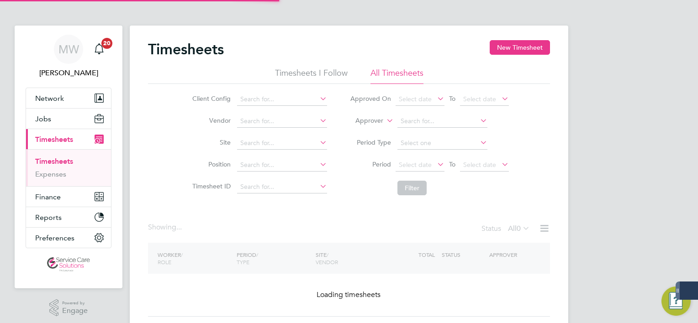
click at [362, 124] on label "Approver" at bounding box center [362, 120] width 41 height 9
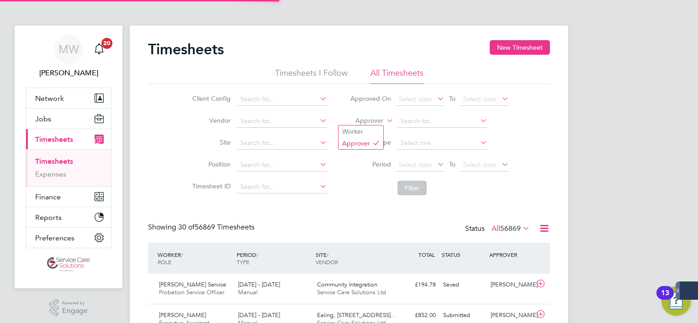
scroll to position [5, 5]
click at [359, 136] on li "Worker" at bounding box center [361, 132] width 45 height 12
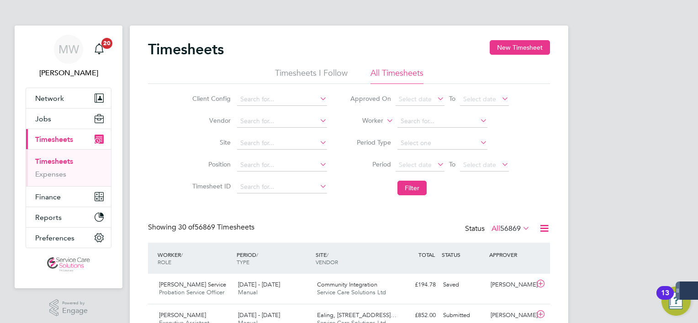
drag, startPoint x: 393, startPoint y: 115, endPoint x: 400, endPoint y: 113, distance: 6.8
click at [396, 113] on li "Worker" at bounding box center [430, 122] width 182 height 22
click at [405, 116] on input at bounding box center [442, 121] width 90 height 13
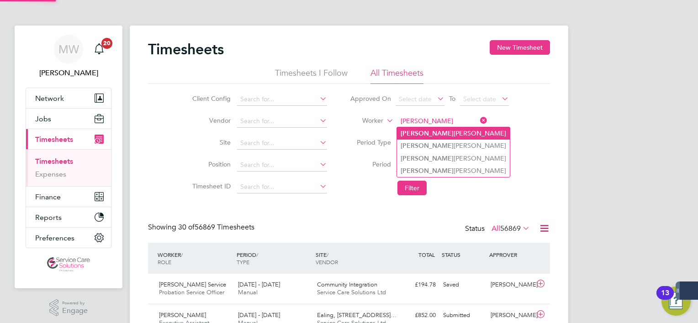
click at [417, 135] on li "Holly Richardson" at bounding box center [453, 133] width 113 height 12
type input "Holly Richardson"
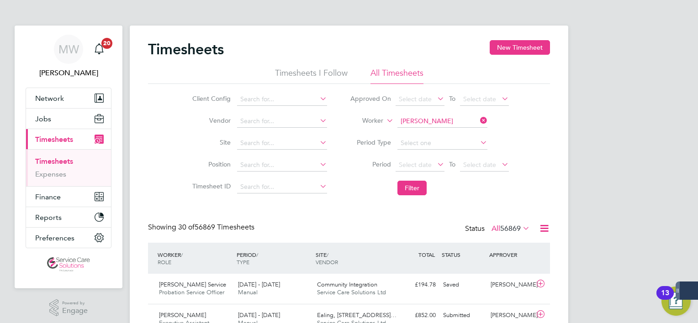
click at [418, 187] on button "Filter" at bounding box center [411, 188] width 29 height 15
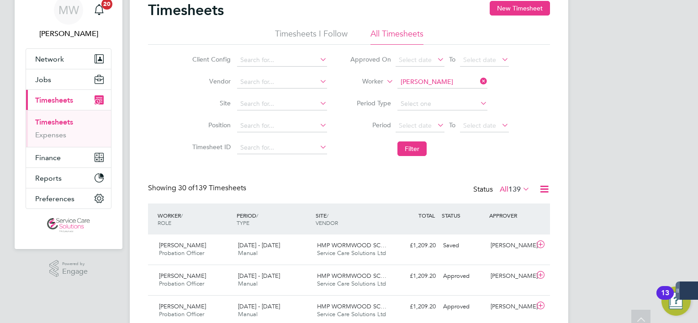
scroll to position [0, 0]
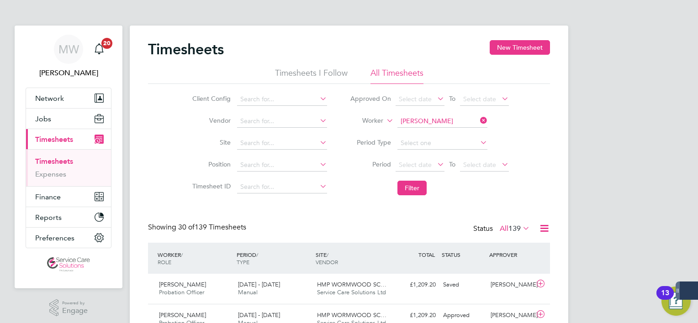
click at [478, 122] on icon at bounding box center [478, 120] width 0 height 13
click at [269, 162] on input at bounding box center [282, 165] width 90 height 13
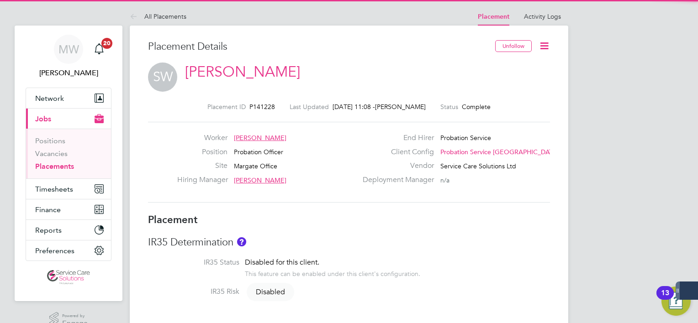
click at [541, 47] on icon at bounding box center [544, 45] width 11 height 11
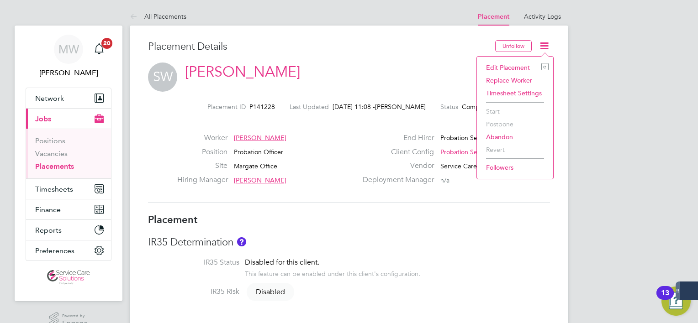
click at [516, 69] on li "Edit Placement e" at bounding box center [515, 67] width 67 height 13
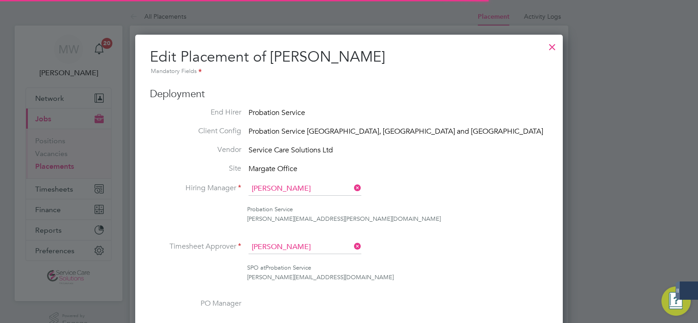
scroll to position [5, 5]
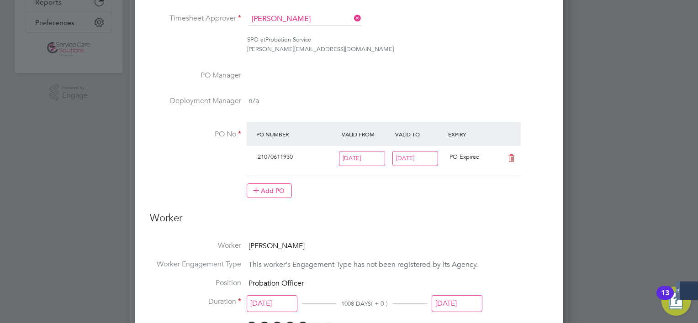
click at [402, 160] on input "[DATE]" at bounding box center [415, 158] width 46 height 15
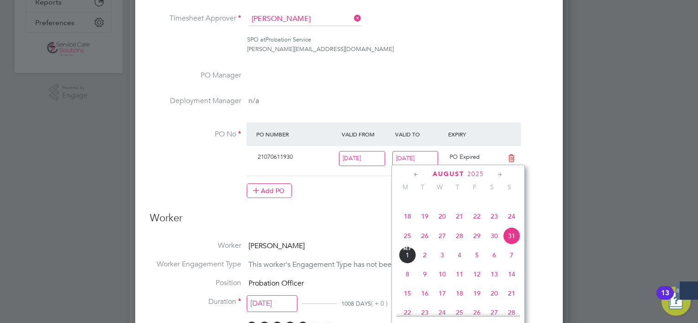
click at [500, 174] on icon at bounding box center [500, 175] width 9 height 10
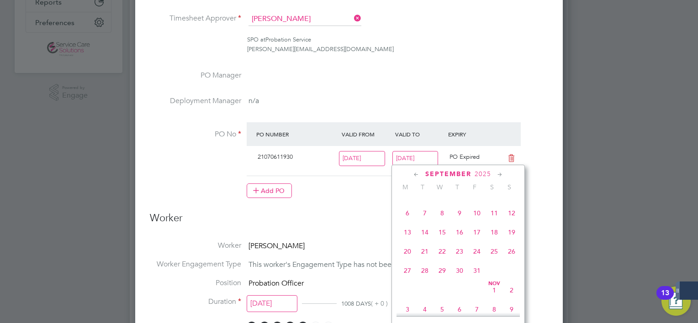
click at [500, 174] on icon at bounding box center [500, 175] width 9 height 10
click at [511, 238] on span "16" at bounding box center [511, 229] width 17 height 17
type input "16 Nov 2025"
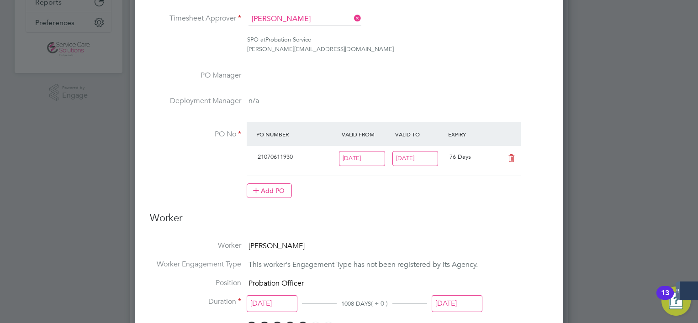
click at [477, 303] on input "[DATE]" at bounding box center [457, 304] width 51 height 17
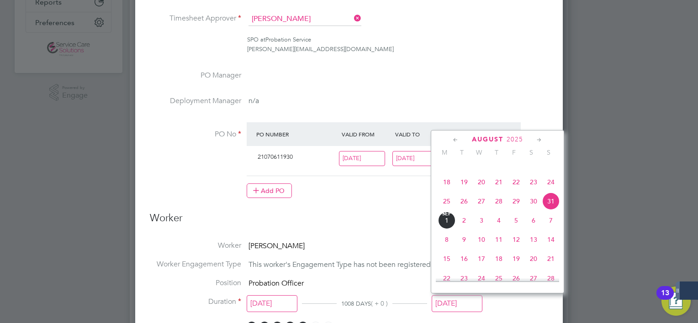
click at [537, 137] on icon at bounding box center [539, 140] width 9 height 10
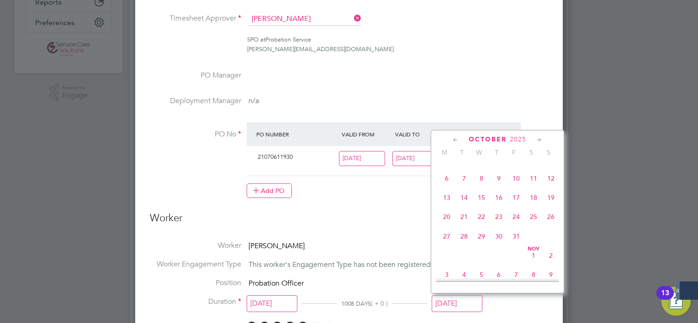
click at [537, 137] on icon at bounding box center [539, 140] width 9 height 10
click at [549, 204] on span "16" at bounding box center [550, 194] width 17 height 17
type input "16 Nov 2025"
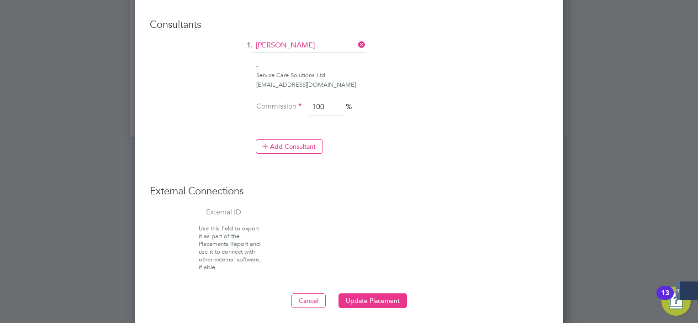
click at [371, 294] on button "Update Placement" at bounding box center [373, 301] width 69 height 15
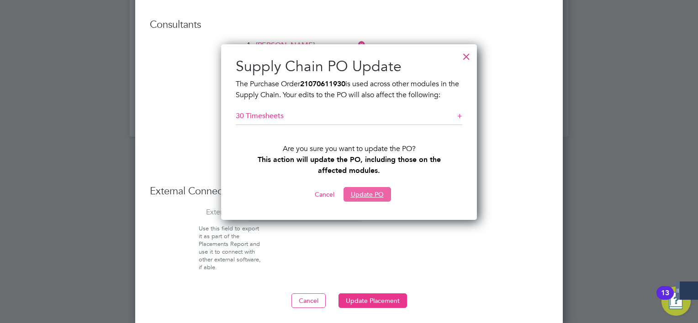
click at [381, 201] on button "Update PO" at bounding box center [368, 194] width 48 height 15
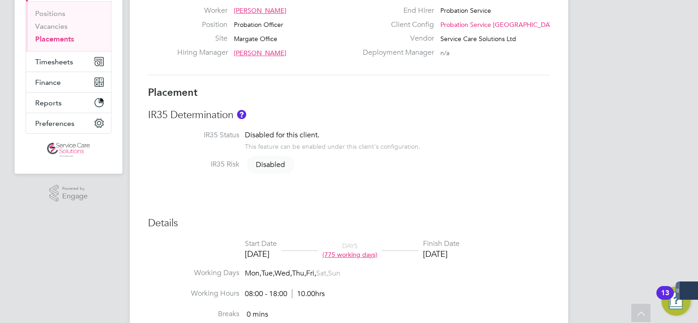
scroll to position [0, 0]
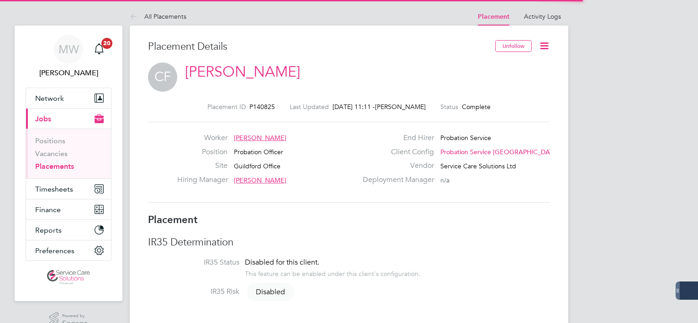
click at [547, 49] on icon at bounding box center [544, 45] width 11 height 11
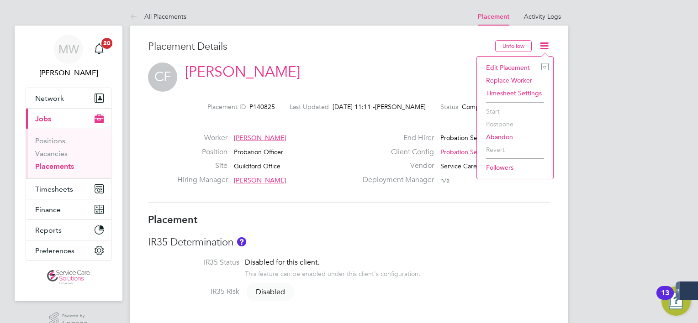
click at [499, 66] on li "Edit Placement e" at bounding box center [515, 67] width 67 height 13
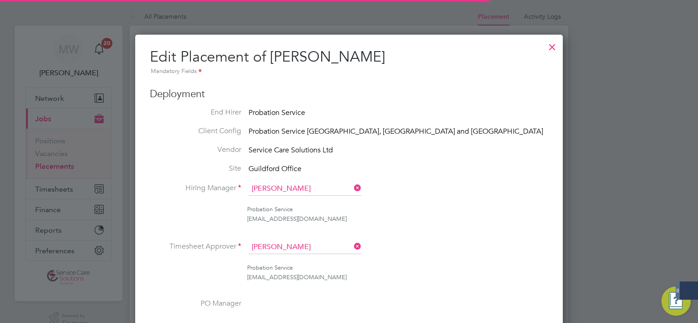
scroll to position [5, 5]
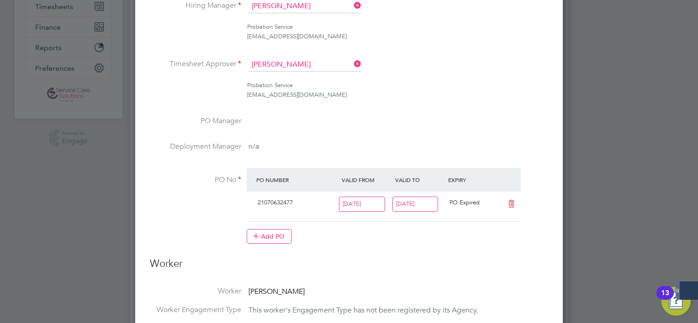
click at [424, 203] on input "[DATE]" at bounding box center [415, 204] width 46 height 15
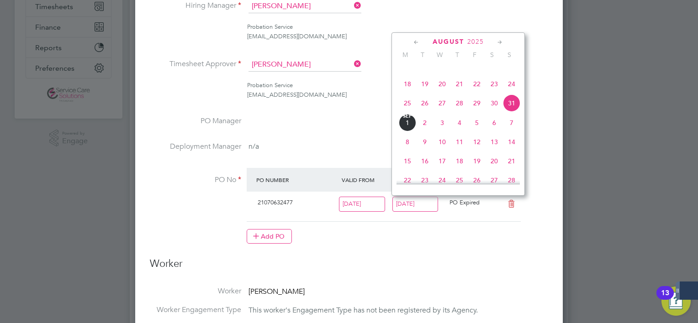
click at [502, 42] on icon at bounding box center [500, 42] width 9 height 10
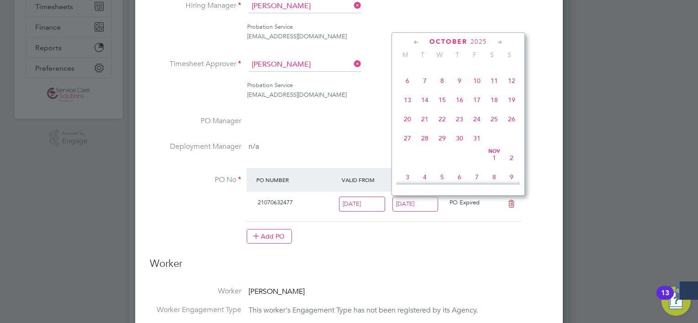
click at [502, 42] on icon at bounding box center [500, 42] width 9 height 10
click at [506, 144] on span "30" at bounding box center [511, 135] width 17 height 17
type input "[DATE]"
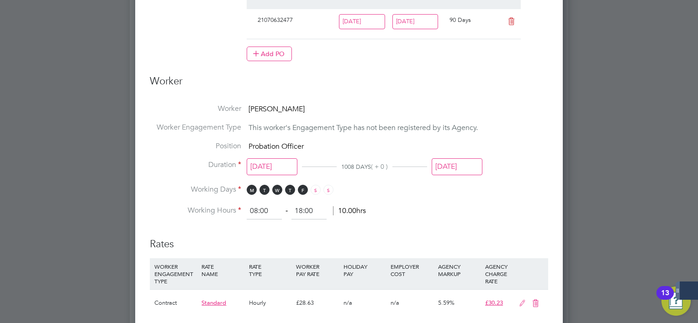
click at [466, 166] on input "[DATE]" at bounding box center [457, 167] width 51 height 17
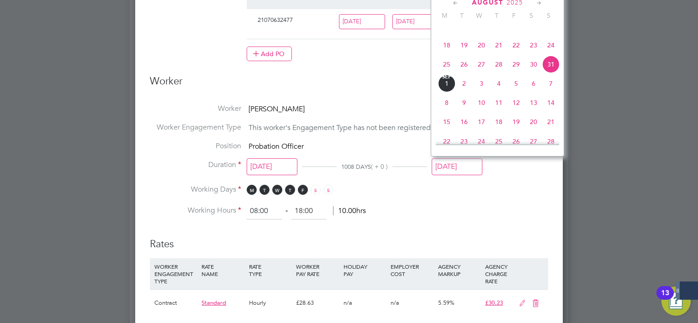
click at [542, 4] on icon at bounding box center [539, 3] width 9 height 10
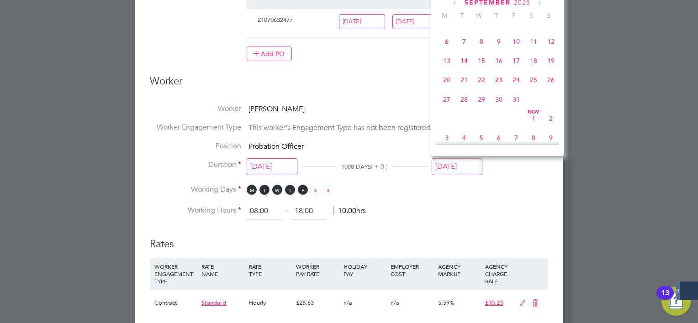
click at [542, 4] on icon at bounding box center [539, 3] width 9 height 10
click at [556, 106] on span "30" at bounding box center [550, 96] width 17 height 17
type input "[DATE]"
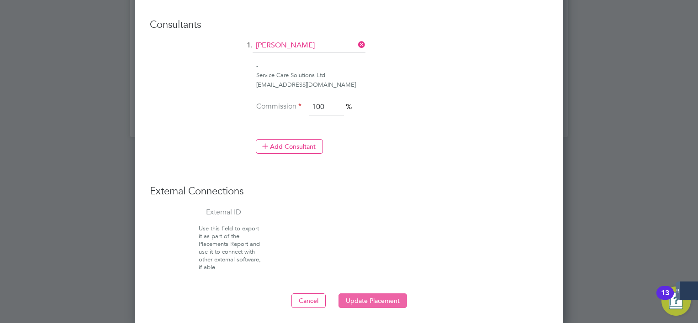
click at [392, 296] on button "Update Placement" at bounding box center [373, 301] width 69 height 15
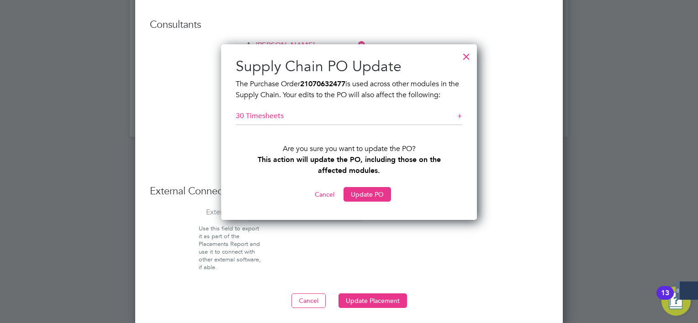
click at [387, 185] on div "Supply Chain PO Update The Purchase Order 21070632477 is used across other modu…" at bounding box center [349, 129] width 227 height 145
click at [383, 193] on button "Update PO" at bounding box center [368, 194] width 48 height 15
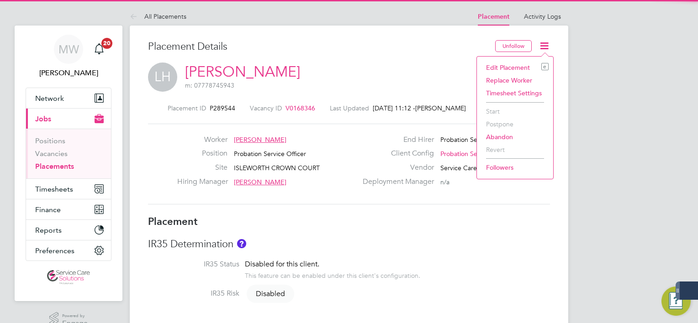
click at [516, 64] on li "Edit Placement e" at bounding box center [515, 67] width 67 height 13
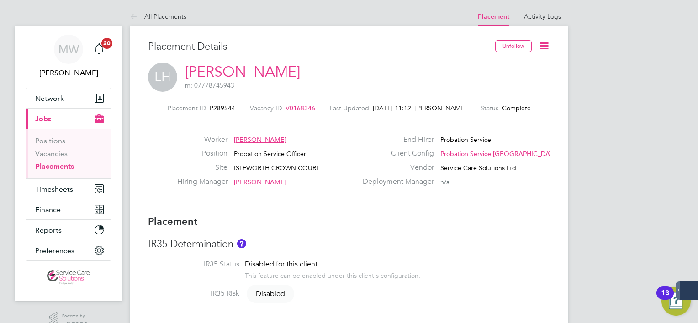
type input "[PERSON_NAME]"
type input "[DATE]"
type input "08:00"
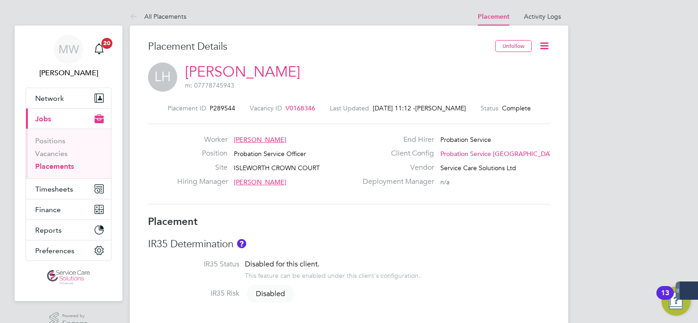
type input "18:00"
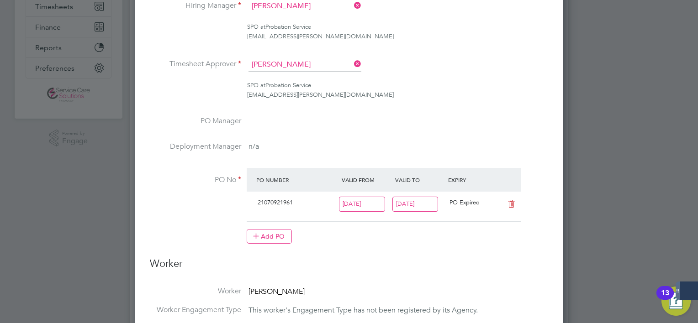
click at [428, 208] on input "[DATE]" at bounding box center [415, 204] width 46 height 15
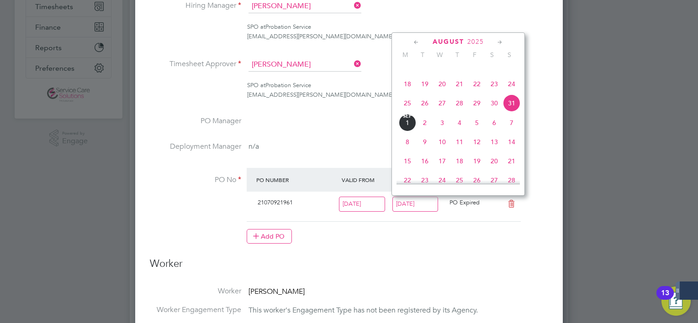
click at [503, 42] on icon at bounding box center [500, 42] width 9 height 10
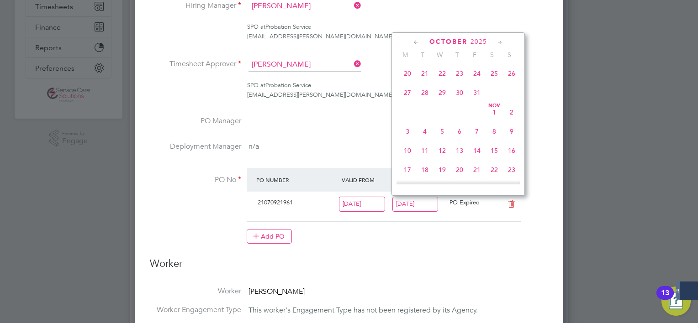
click at [514, 140] on span "9" at bounding box center [511, 131] width 17 height 17
type input "09 Nov 2025"
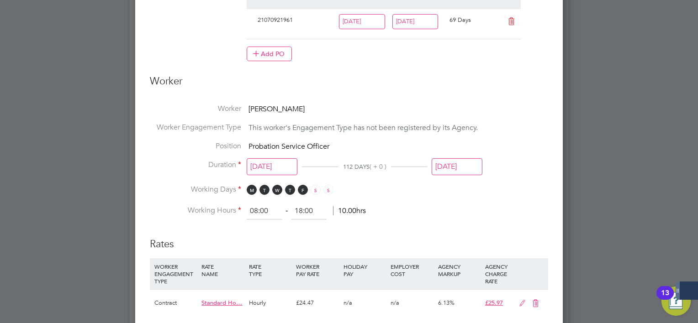
click at [474, 166] on input "[DATE]" at bounding box center [457, 167] width 51 height 17
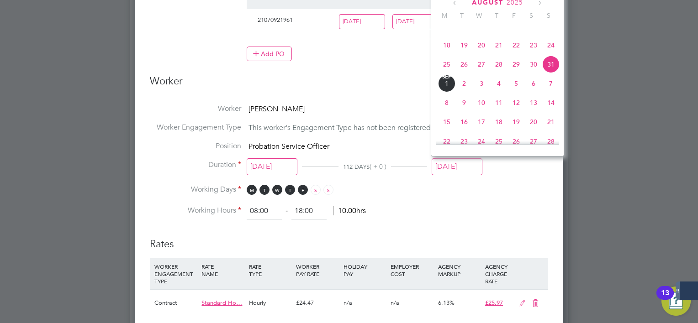
click at [541, 2] on icon at bounding box center [539, 3] width 9 height 10
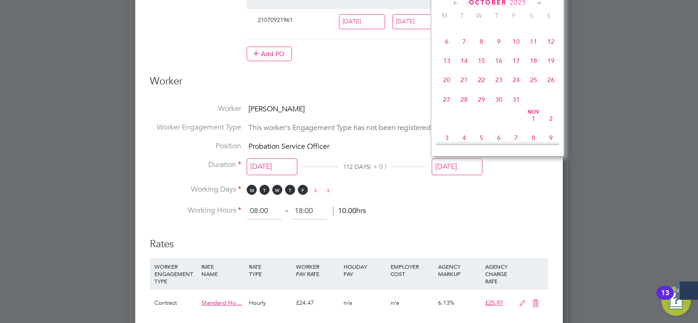
click at [541, 2] on icon at bounding box center [539, 3] width 9 height 10
click at [547, 48] on span "9" at bounding box center [550, 38] width 17 height 17
type input "09 Nov 2025"
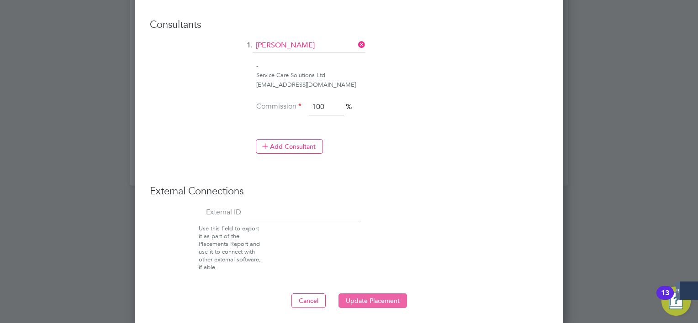
click at [399, 297] on button "Update Placement" at bounding box center [373, 301] width 69 height 15
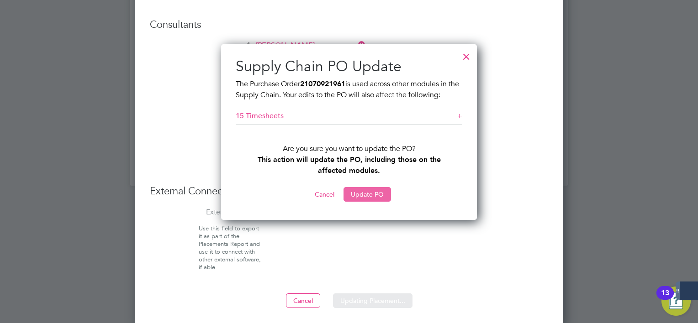
click at [375, 193] on button "Update PO" at bounding box center [368, 194] width 48 height 15
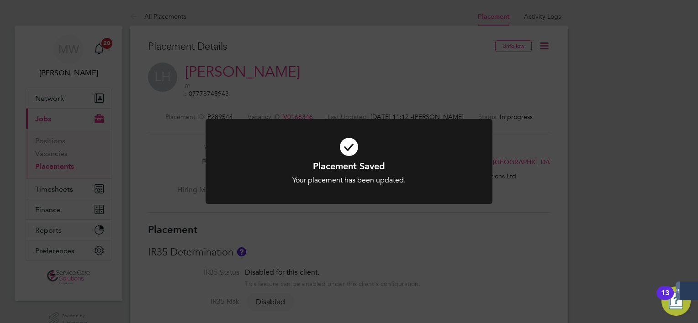
click at [157, 175] on div "Placement Saved Your placement has been updated. Cancel Okay" at bounding box center [349, 161] width 698 height 323
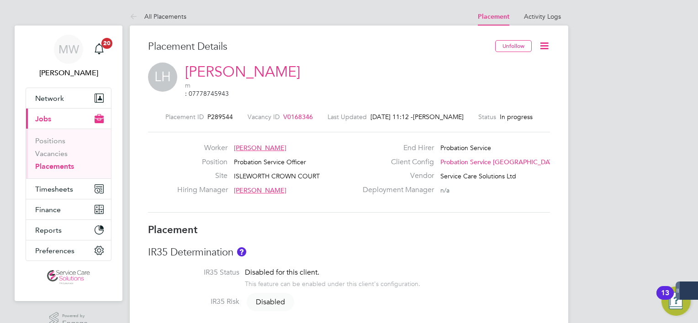
click at [44, 165] on link "Placements" at bounding box center [54, 166] width 39 height 9
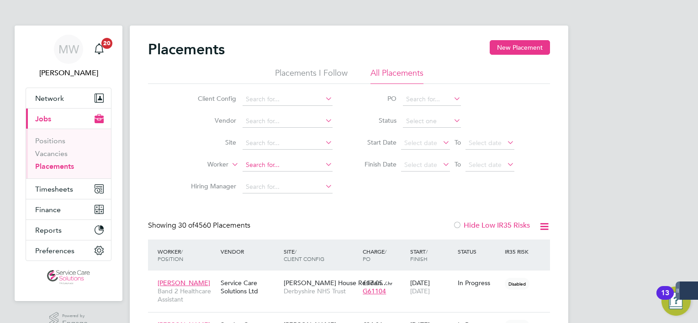
click at [265, 161] on input at bounding box center [288, 165] width 90 height 13
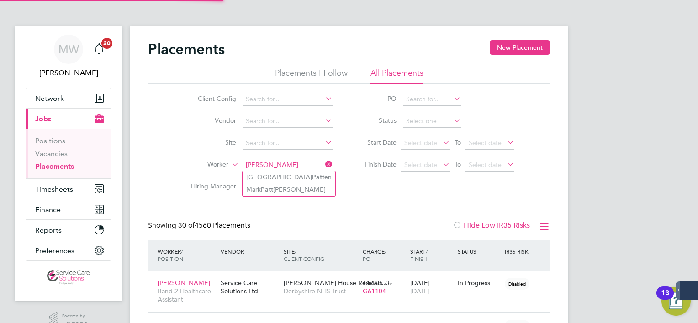
type input "pattison"
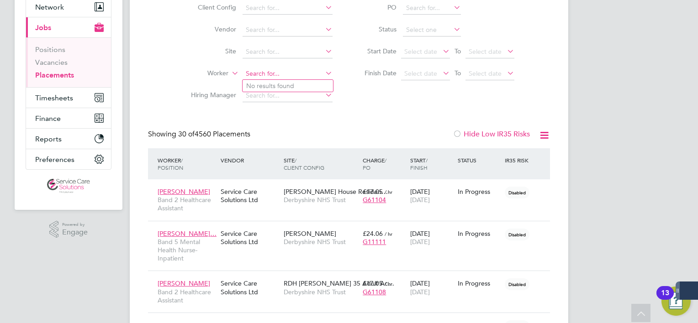
click at [276, 76] on input at bounding box center [288, 74] width 90 height 13
type input "["
click at [281, 84] on b "Pattison" at bounding box center [287, 86] width 53 height 8
type input "Mark Pattison"
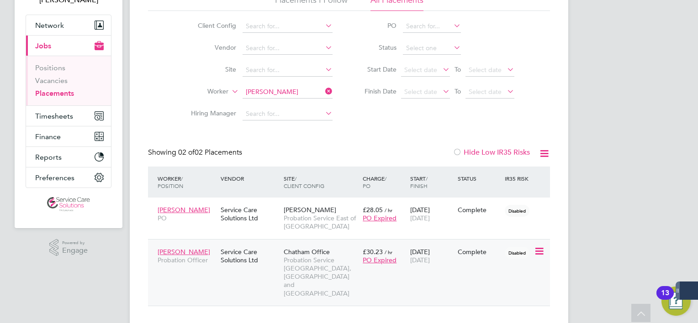
click at [283, 265] on div "Chatham Office Probation Service Kent, Surrey and Sussex" at bounding box center [320, 273] width 79 height 59
click at [323, 89] on icon at bounding box center [323, 91] width 0 height 13
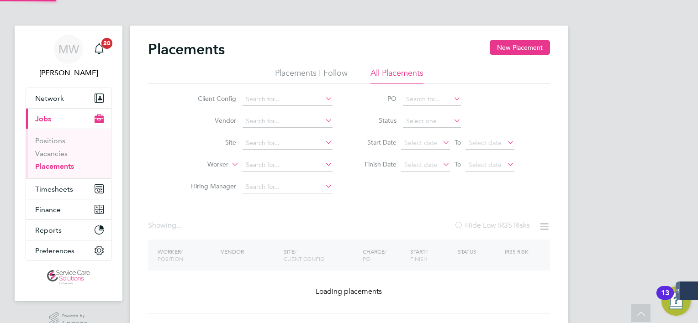
click at [307, 89] on li "Client Config" at bounding box center [258, 100] width 172 height 22
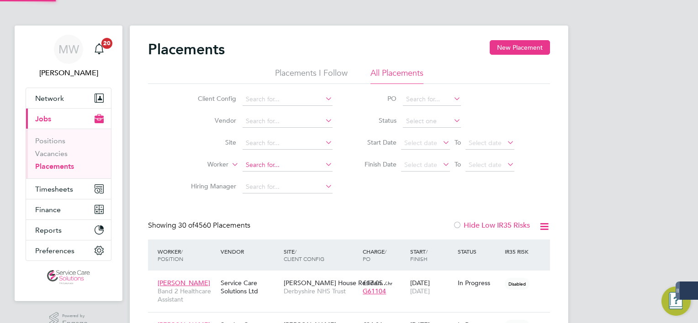
click at [279, 165] on input at bounding box center [288, 165] width 90 height 13
click at [299, 175] on b "Newbury" at bounding box center [332, 178] width 67 height 8
type input "Alice Newbury"
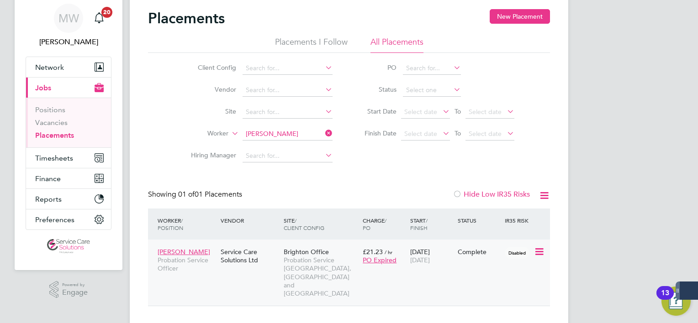
click at [321, 261] on span "Probation Service Kent, Surrey and Sussex" at bounding box center [321, 277] width 74 height 42
click at [323, 133] on icon at bounding box center [323, 133] width 0 height 13
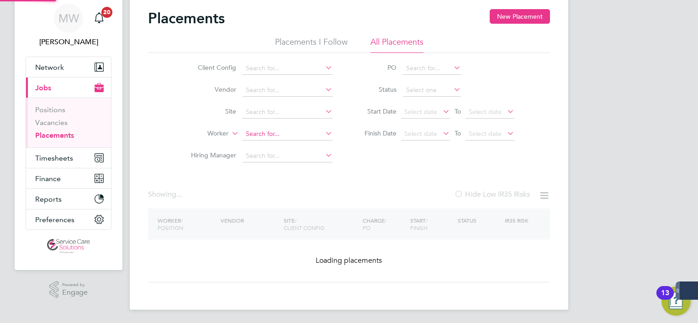
click at [293, 134] on input at bounding box center [288, 134] width 90 height 13
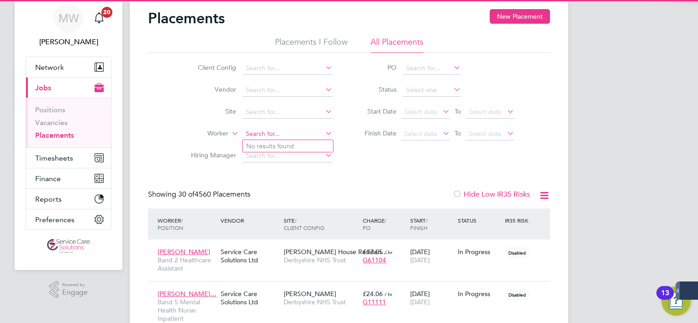
scroll to position [26, 79]
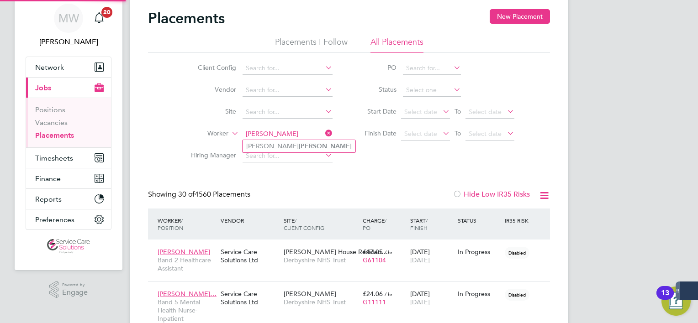
click at [299, 147] on b "Rowe" at bounding box center [325, 147] width 53 height 8
type input "Samantha Rowe"
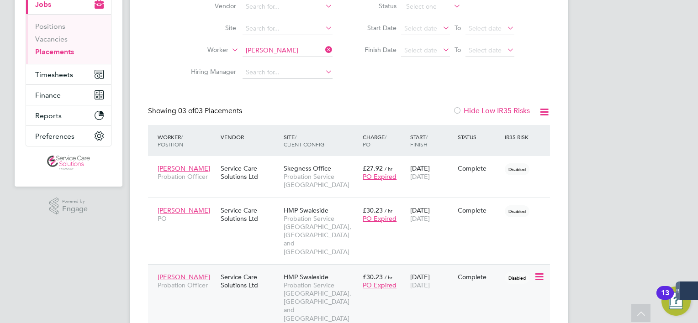
click at [266, 269] on div "Service Care Solutions Ltd" at bounding box center [249, 282] width 63 height 26
click at [313, 273] on span "HMP Swaleside" at bounding box center [306, 277] width 45 height 8
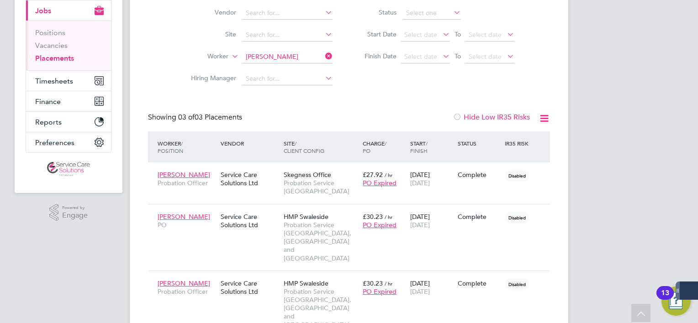
click at [323, 53] on icon at bounding box center [323, 56] width 0 height 13
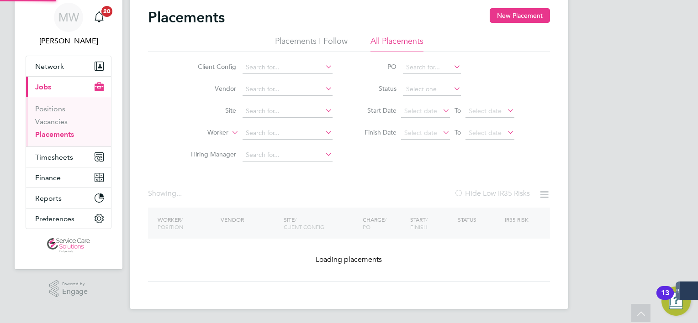
click at [296, 59] on li "Client Config" at bounding box center [258, 68] width 172 height 22
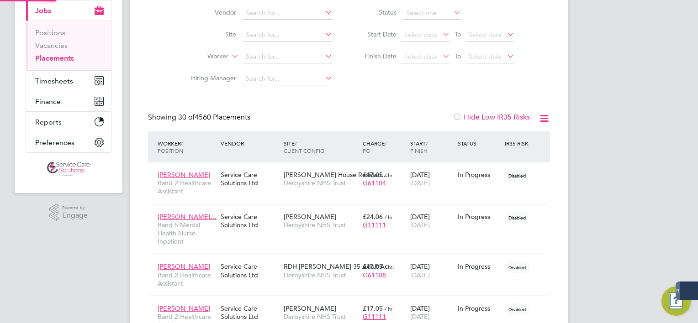
scroll to position [4, 5]
click at [265, 49] on li "Worker" at bounding box center [258, 57] width 172 height 22
click at [265, 60] on input at bounding box center [288, 57] width 90 height 13
type input "d"
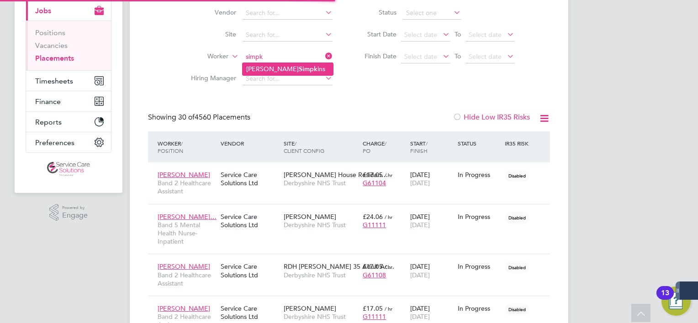
click at [299, 65] on b "Simpk" at bounding box center [308, 69] width 19 height 8
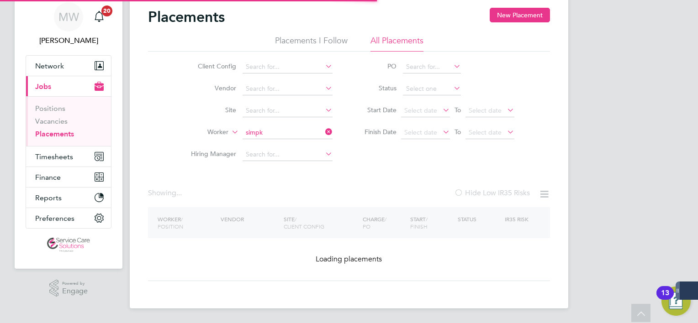
type input "Sue Simpkins"
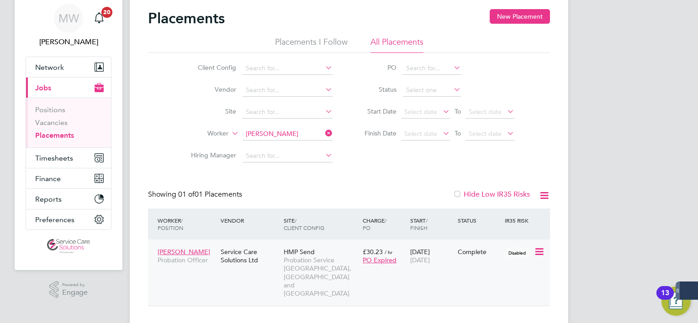
click at [293, 277] on div "HMP Send Probation Service Kent, Surrey and Sussex" at bounding box center [320, 273] width 79 height 59
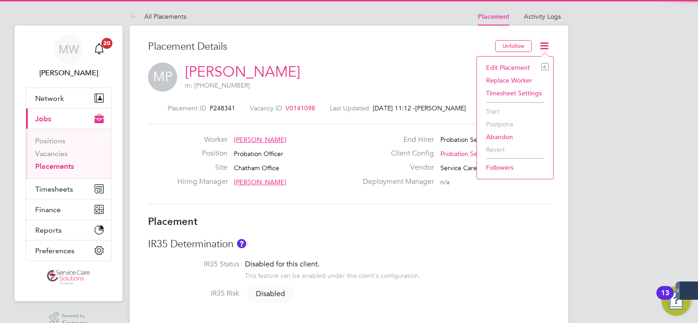
click at [500, 68] on li "Edit Placement e" at bounding box center [515, 67] width 67 height 13
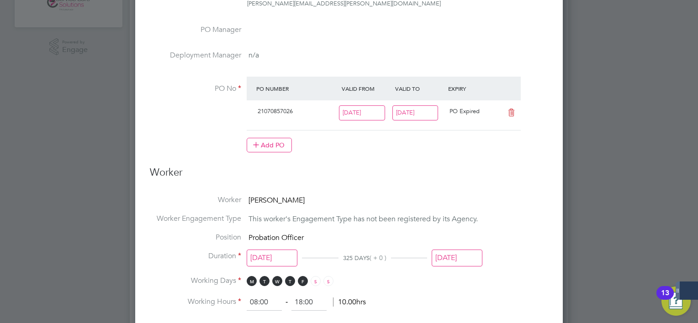
click at [424, 113] on input "[DATE]" at bounding box center [415, 113] width 46 height 15
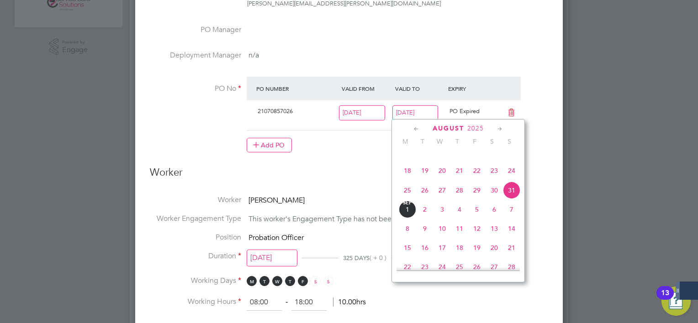
click at [500, 126] on icon at bounding box center [500, 129] width 9 height 10
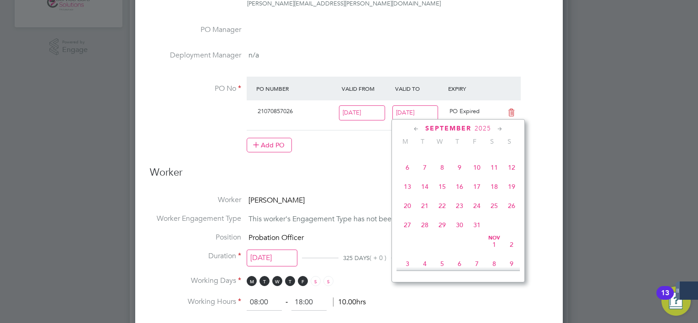
click at [500, 126] on icon at bounding box center [500, 129] width 9 height 10
click at [515, 231] on span "30" at bounding box center [511, 222] width 17 height 17
type input "[DATE]"
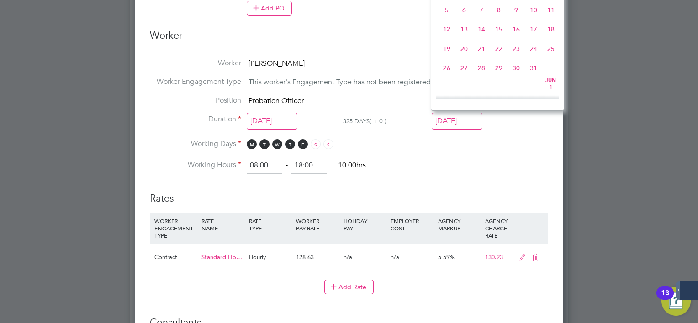
click at [458, 122] on input "[DATE]" at bounding box center [457, 121] width 51 height 17
click at [548, 42] on span "30" at bounding box center [550, 33] width 17 height 17
type input "[DATE]"
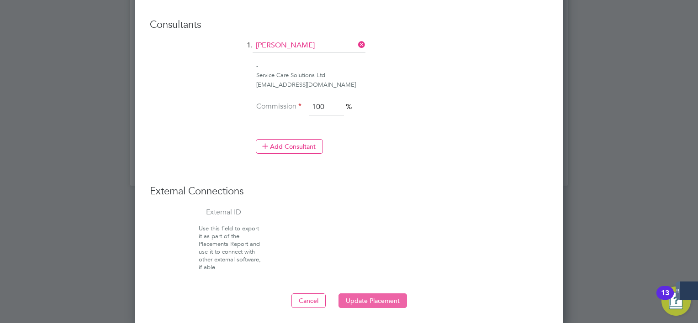
click at [386, 300] on button "Update Placement" at bounding box center [373, 301] width 69 height 15
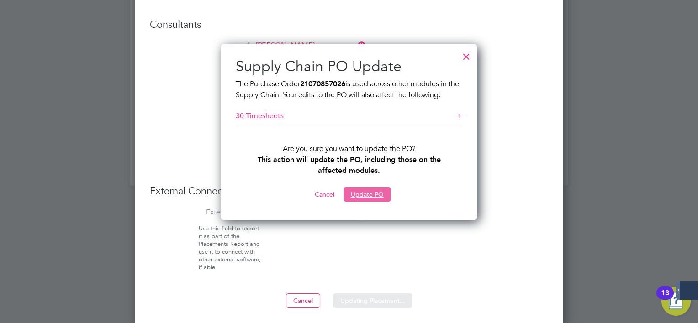
click at [373, 198] on button "Update PO" at bounding box center [368, 194] width 48 height 15
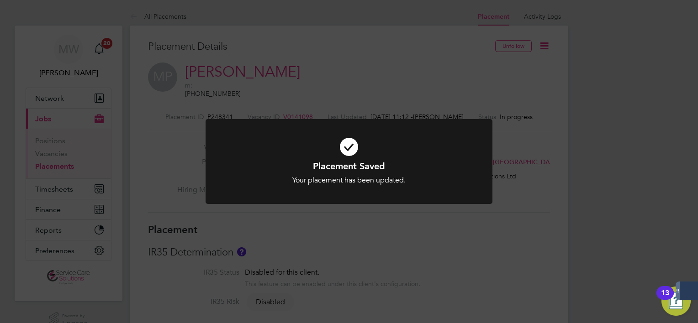
click at [203, 152] on div "Placement Saved Your placement has been updated. Cancel Okay" at bounding box center [349, 161] width 698 height 323
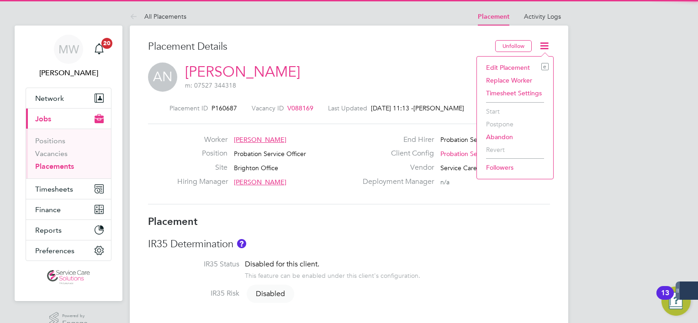
click at [510, 63] on li "Edit Placement e" at bounding box center [515, 67] width 67 height 13
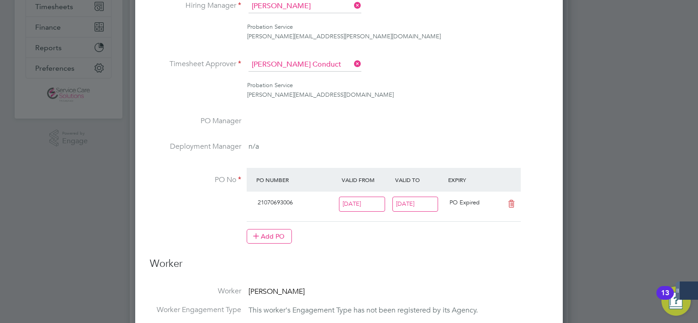
click at [424, 203] on input "[DATE]" at bounding box center [415, 204] width 46 height 15
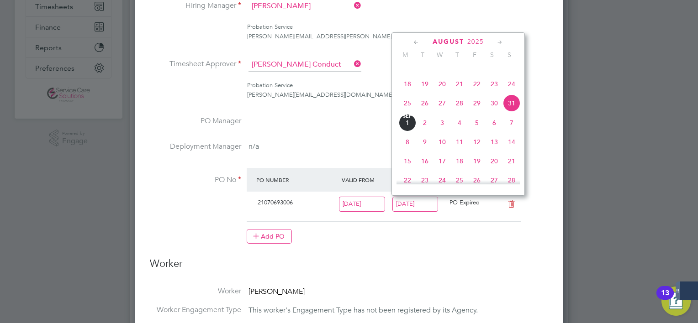
click at [500, 42] on icon at bounding box center [500, 42] width 9 height 10
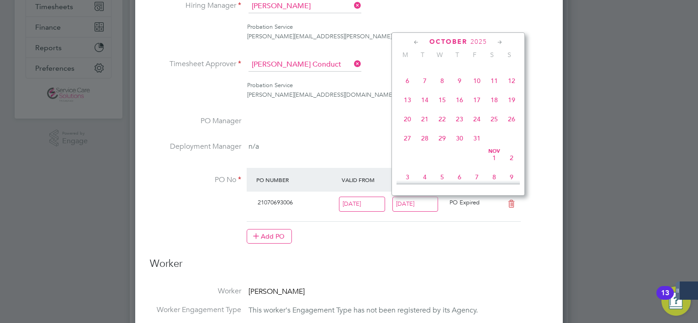
click at [500, 42] on icon at bounding box center [500, 42] width 9 height 10
click at [510, 72] on span "7" at bounding box center [511, 63] width 17 height 17
type input "[DATE]"
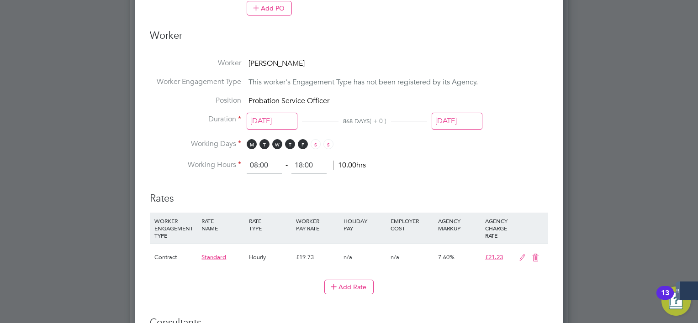
drag, startPoint x: 471, startPoint y: 135, endPoint x: 466, endPoint y: 121, distance: 15.6
click at [471, 135] on li "Duration [DATE] 868 DAYS ( + 0 ) [DATE]" at bounding box center [349, 127] width 398 height 25
click at [466, 121] on input "[DATE]" at bounding box center [457, 121] width 51 height 17
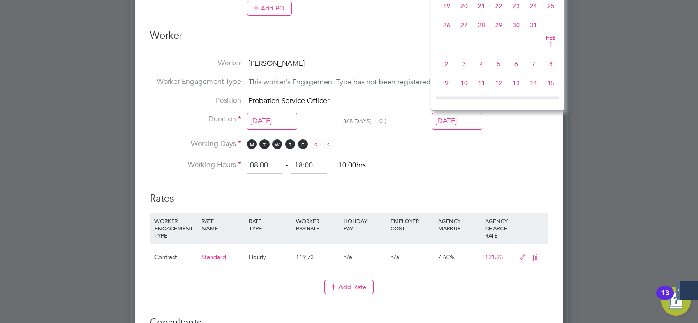
click at [429, 184] on h3 "Rates" at bounding box center [349, 194] width 398 height 22
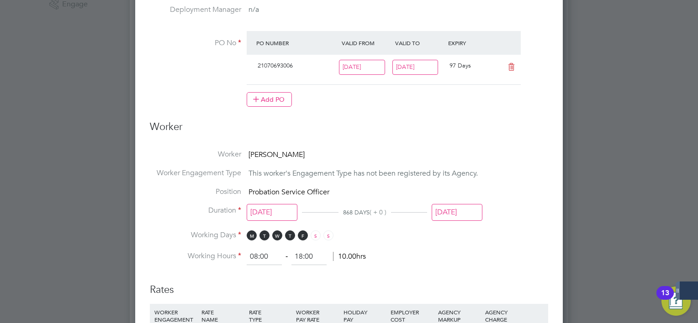
click at [468, 206] on input "[DATE]" at bounding box center [457, 212] width 51 height 17
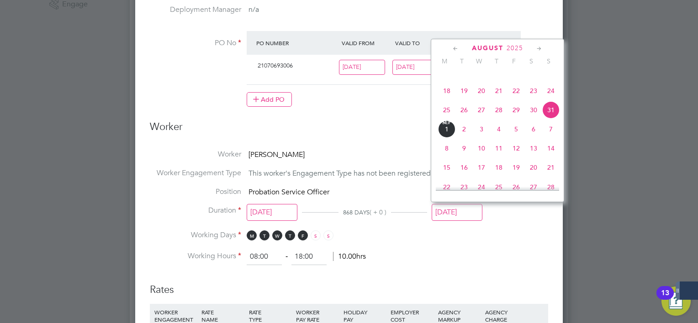
click at [539, 47] on icon at bounding box center [539, 49] width 9 height 10
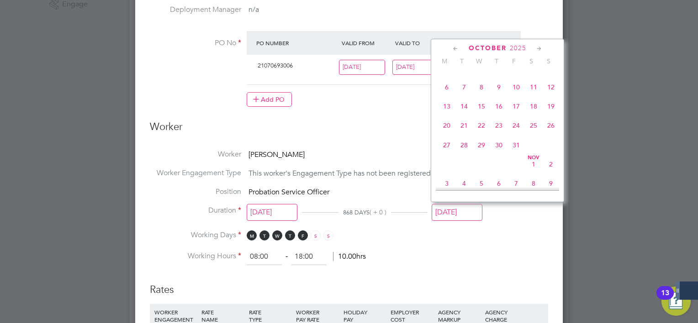
click at [539, 47] on icon at bounding box center [539, 49] width 9 height 10
click at [549, 71] on span "7" at bounding box center [550, 62] width 17 height 17
type input "07 Dec 2025"
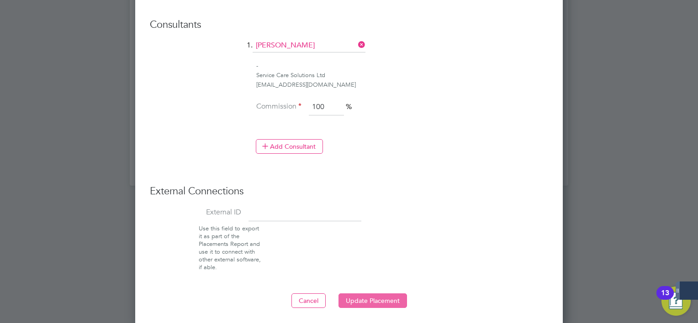
click at [379, 296] on button "Update Placement" at bounding box center [373, 301] width 69 height 15
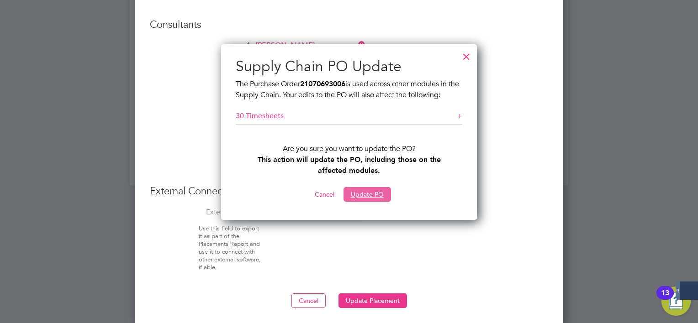
click at [364, 194] on button "Update PO" at bounding box center [368, 194] width 48 height 15
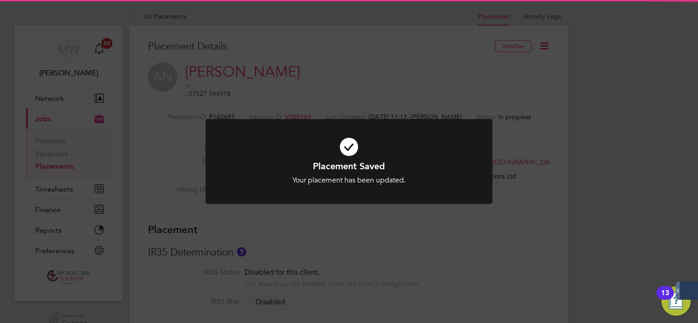
click at [390, 246] on div "Placement Saved Your placement has been updated. Cancel Okay" at bounding box center [349, 161] width 698 height 323
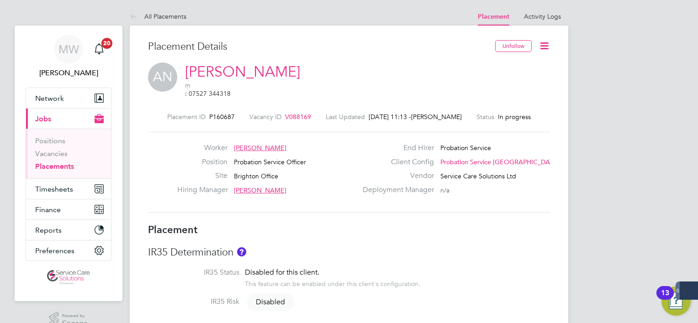
click at [41, 164] on link "Placements" at bounding box center [54, 166] width 39 height 9
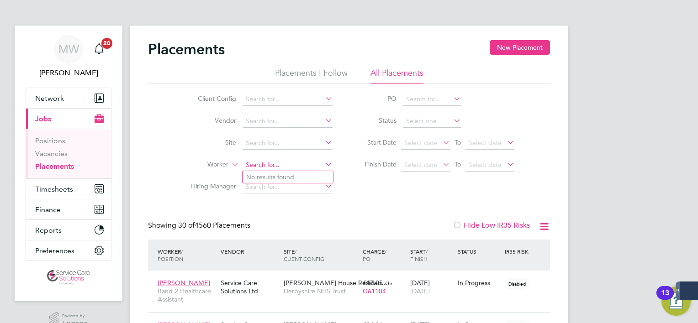
click at [259, 165] on input at bounding box center [288, 165] width 90 height 13
click at [273, 177] on b "Southgate" at bounding box center [284, 178] width 31 height 8
type input "[PERSON_NAME]"
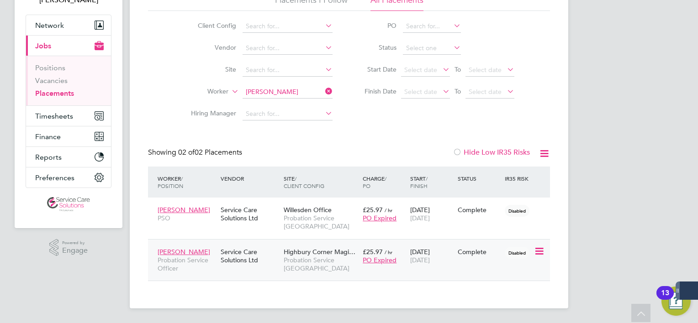
click at [323, 265] on span "Probation Service [GEOGRAPHIC_DATA]" at bounding box center [321, 264] width 74 height 16
click at [323, 93] on icon at bounding box center [323, 91] width 0 height 13
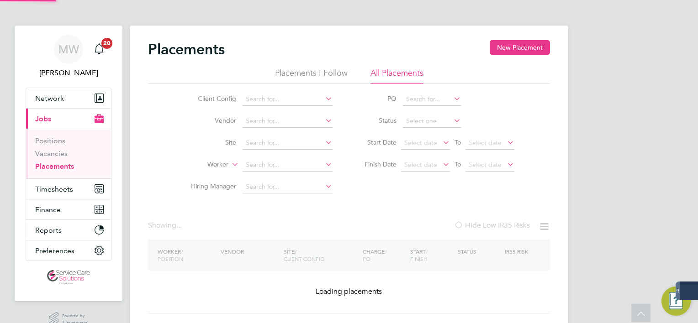
click at [309, 90] on li "Client Config" at bounding box center [258, 100] width 172 height 22
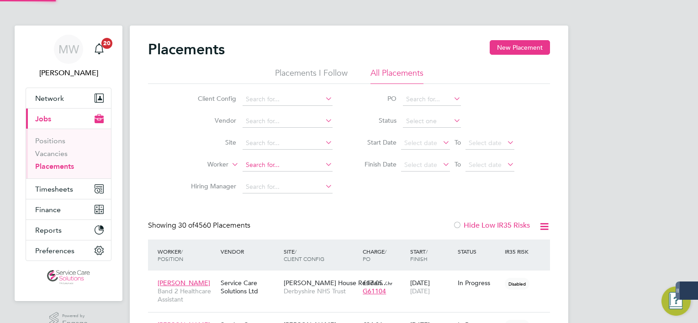
click at [277, 163] on input at bounding box center [288, 165] width 90 height 13
type input "v"
click at [299, 174] on b "Cart" at bounding box center [305, 178] width 13 height 8
type input "Rebecca Cartwright"
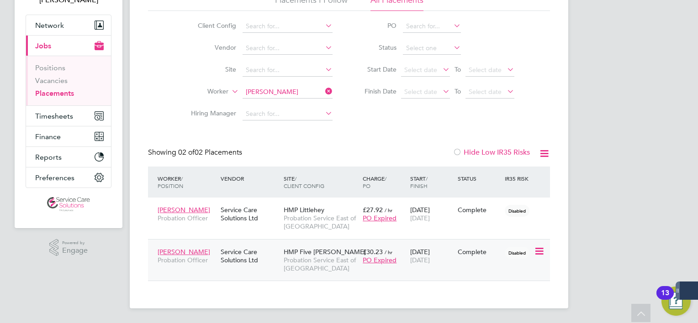
click at [326, 276] on div "HMP Five Wells Probation Service East of England" at bounding box center [320, 261] width 79 height 34
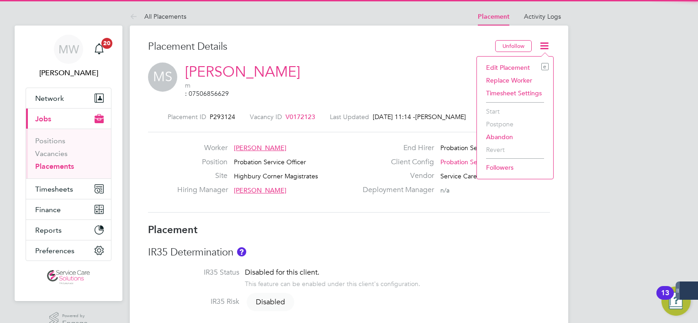
click at [521, 66] on li "Edit Placement e" at bounding box center [515, 67] width 67 height 13
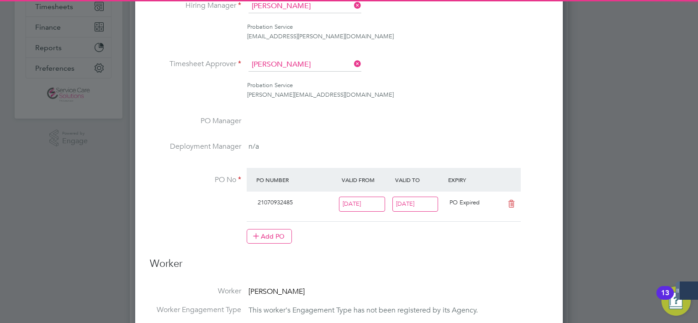
click at [418, 207] on input "[DATE]" at bounding box center [415, 204] width 46 height 15
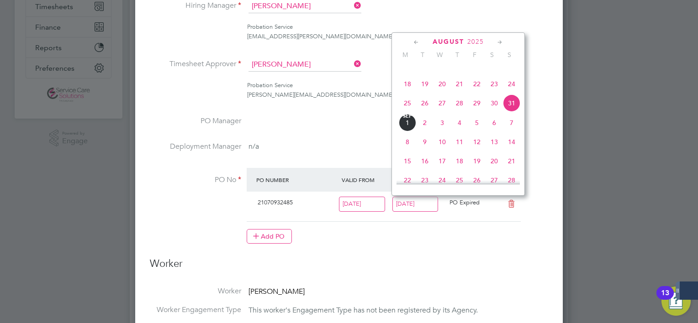
click at [503, 37] on icon at bounding box center [500, 42] width 9 height 10
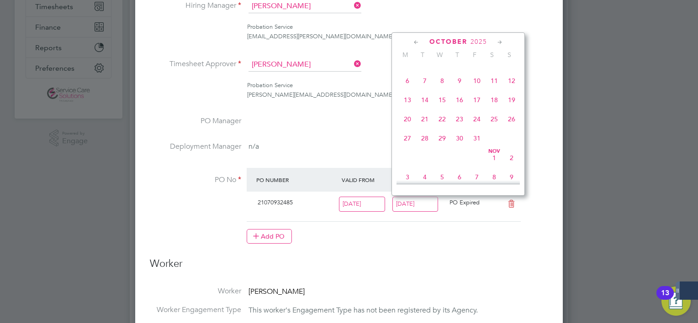
click at [503, 37] on icon at bounding box center [500, 42] width 9 height 10
click at [514, 144] on span "30" at bounding box center [511, 135] width 17 height 17
type input "[DATE]"
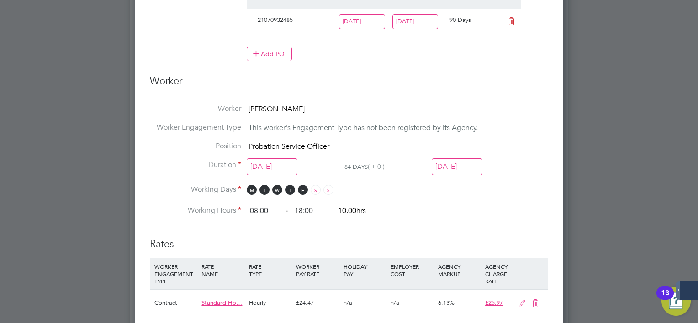
click at [474, 169] on input "[DATE]" at bounding box center [457, 167] width 51 height 17
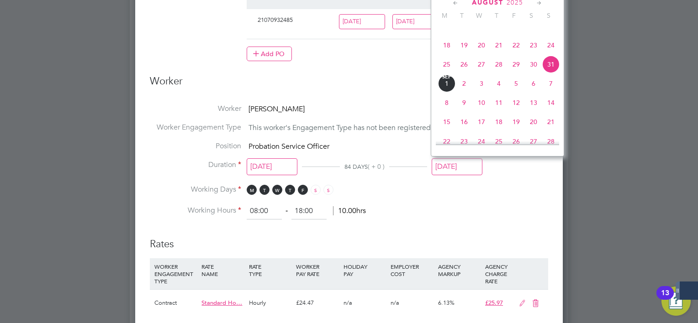
click at [541, 2] on icon at bounding box center [539, 3] width 9 height 10
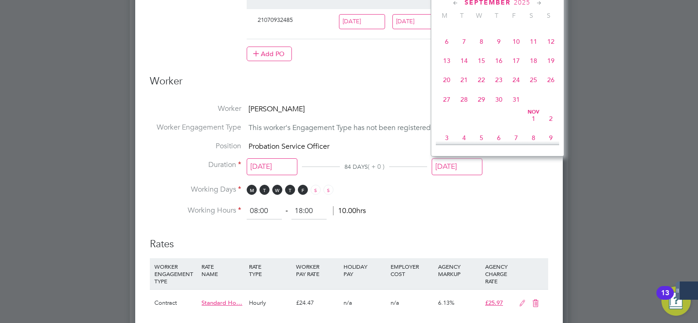
click at [541, 2] on icon at bounding box center [539, 3] width 9 height 10
click at [553, 106] on span "30" at bounding box center [550, 96] width 17 height 17
type input "[DATE]"
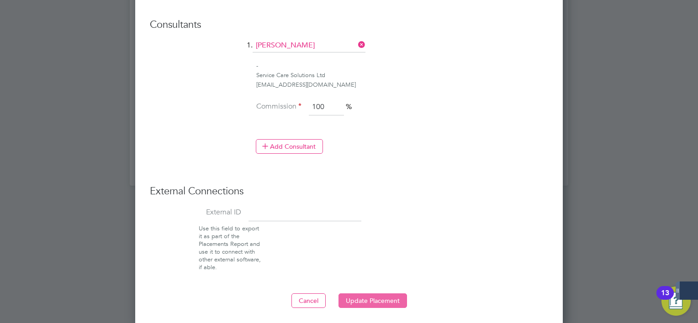
click at [386, 298] on button "Update Placement" at bounding box center [373, 301] width 69 height 15
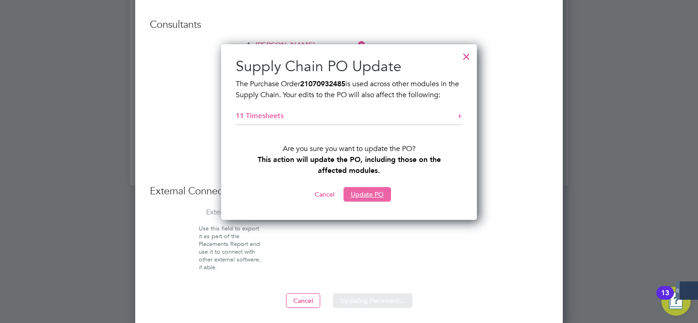
click at [367, 193] on button "Update PO" at bounding box center [368, 194] width 48 height 15
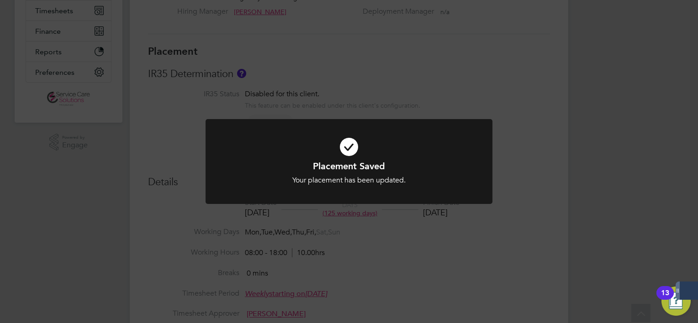
drag, startPoint x: 107, startPoint y: 218, endPoint x: 103, endPoint y: 203, distance: 16.0
click at [107, 218] on div "Placement Saved Your placement has been updated. Cancel Okay" at bounding box center [349, 161] width 698 height 323
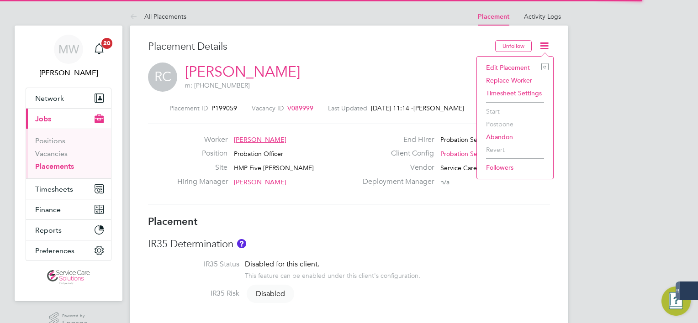
click at [509, 66] on li "Edit Placement e" at bounding box center [515, 67] width 67 height 13
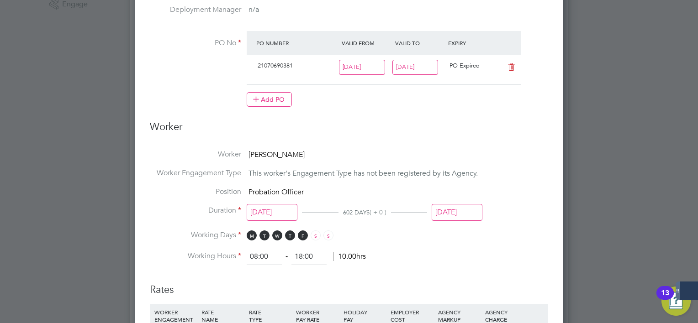
click at [412, 64] on input "[DATE]" at bounding box center [415, 67] width 46 height 15
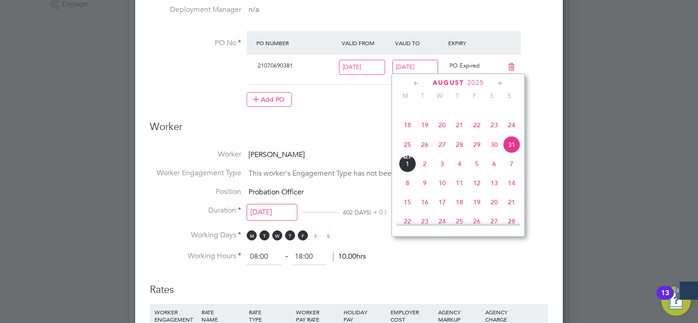
click at [504, 82] on div "[DATE]" at bounding box center [458, 83] width 123 height 9
click at [501, 82] on icon at bounding box center [500, 84] width 9 height 10
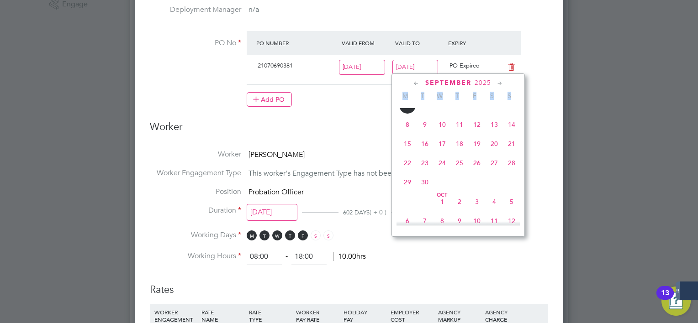
click at [501, 82] on icon at bounding box center [500, 84] width 9 height 10
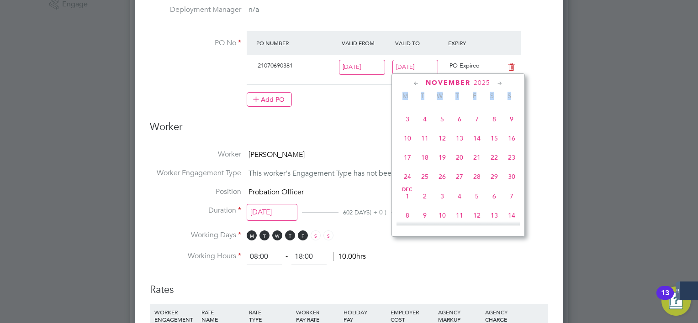
click at [514, 166] on span "23" at bounding box center [511, 157] width 17 height 17
type input "23 Nov 2025"
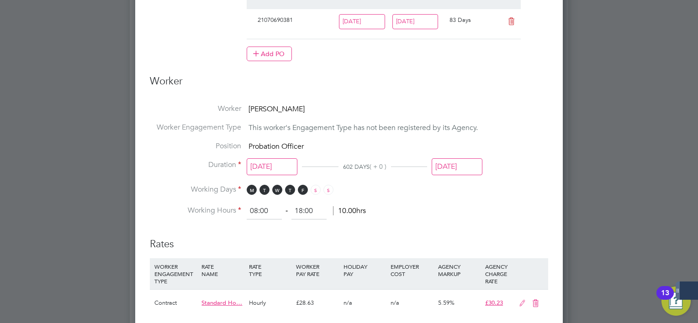
click at [471, 165] on input "[DATE]" at bounding box center [457, 167] width 51 height 17
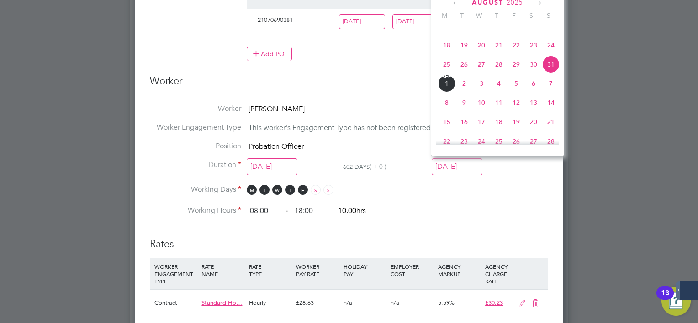
click at [542, 4] on icon at bounding box center [539, 3] width 9 height 10
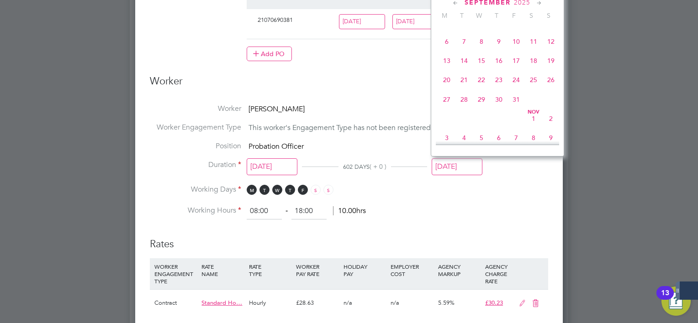
click at [542, 4] on icon at bounding box center [539, 3] width 9 height 10
click at [545, 86] on span "23" at bounding box center [550, 77] width 17 height 17
type input "[DATE]"
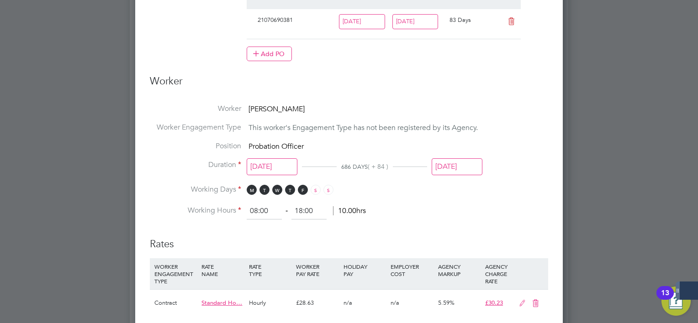
click at [522, 188] on li "Working Days M T W T F S S" at bounding box center [349, 194] width 398 height 19
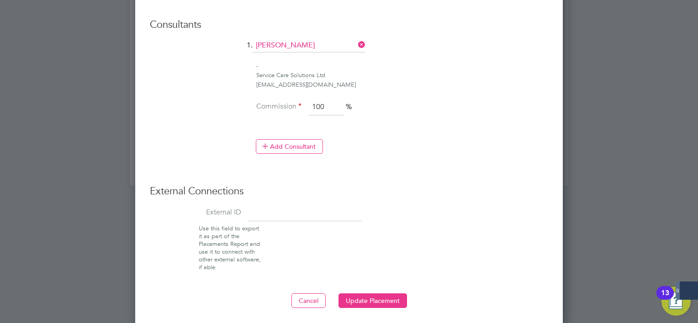
click at [399, 296] on button "Update Placement" at bounding box center [373, 301] width 69 height 15
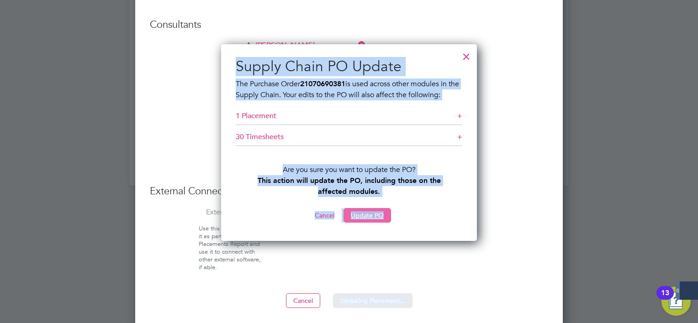
click at [385, 223] on button "Update PO" at bounding box center [368, 215] width 48 height 15
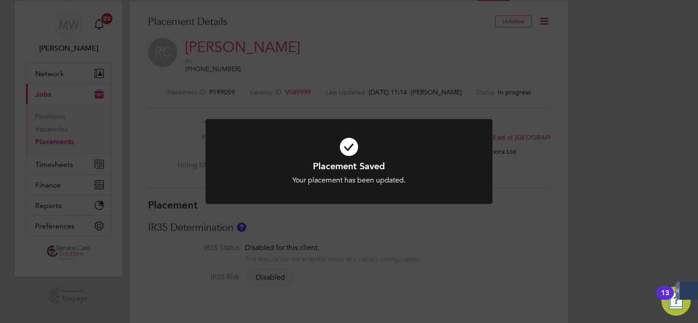
click at [98, 127] on div "Placement Saved Your placement has been updated. Cancel Okay" at bounding box center [349, 161] width 698 height 323
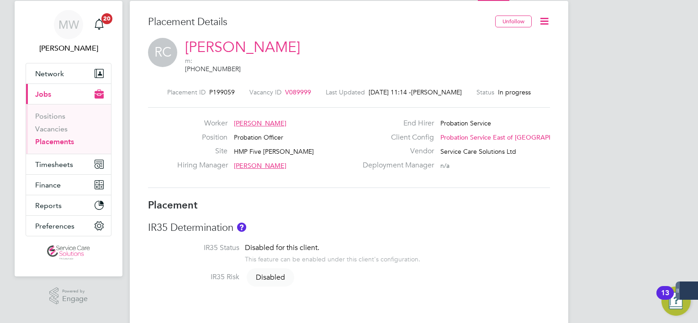
click at [65, 143] on link "Placements" at bounding box center [54, 142] width 39 height 9
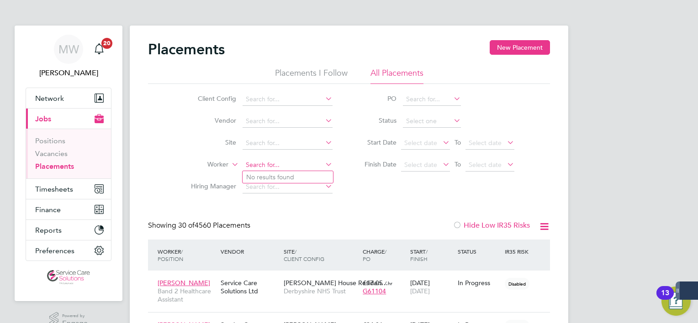
click at [258, 160] on input at bounding box center [288, 165] width 90 height 13
click at [278, 178] on b "Podier" at bounding box center [272, 178] width 20 height 8
type input "Eden Podier"
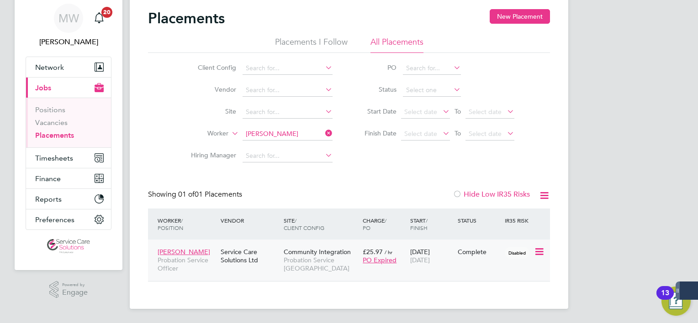
click at [321, 258] on span "Probation Service London" at bounding box center [321, 264] width 74 height 16
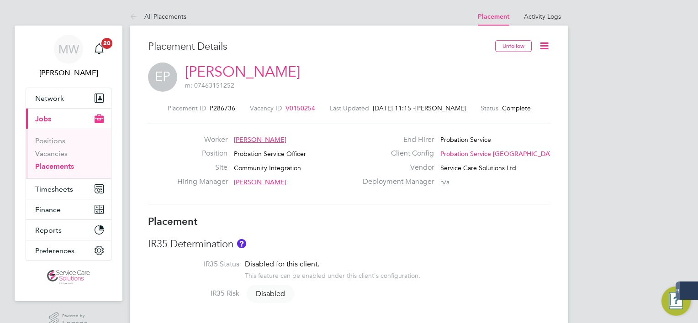
click at [548, 46] on icon at bounding box center [544, 45] width 11 height 11
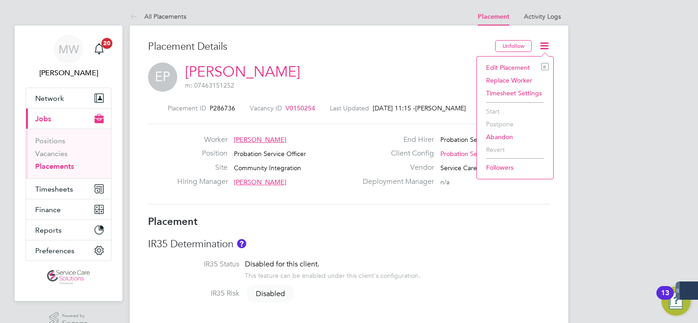
click at [520, 62] on li "Edit Placement e" at bounding box center [515, 67] width 67 height 13
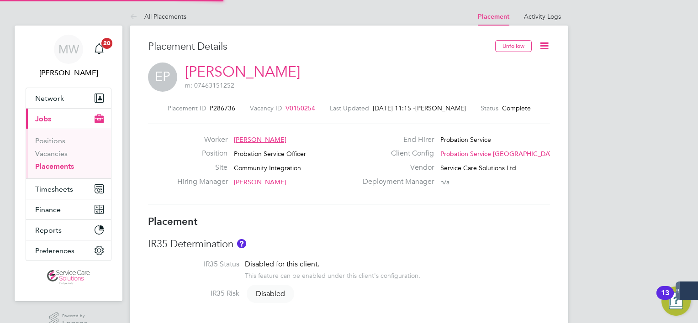
type input "[PERSON_NAME]"
type input "[DATE]"
type input "08:00"
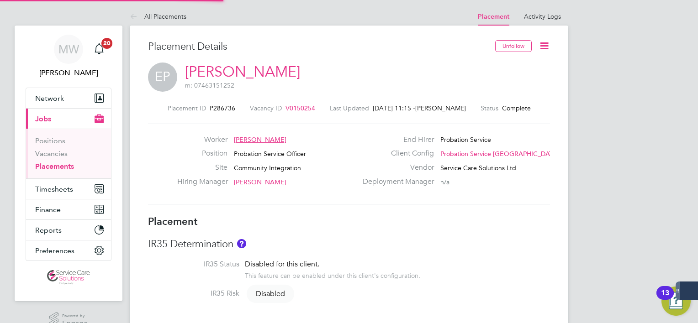
type input "18:00"
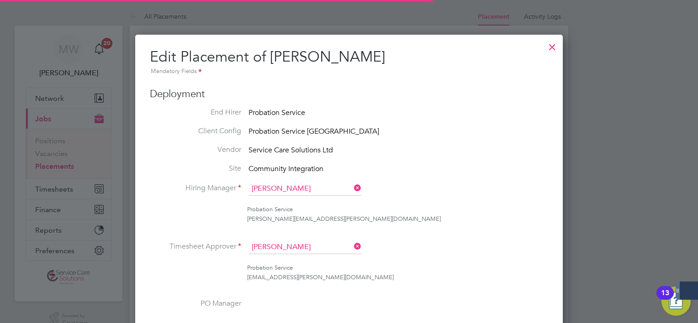
scroll to position [106, 0]
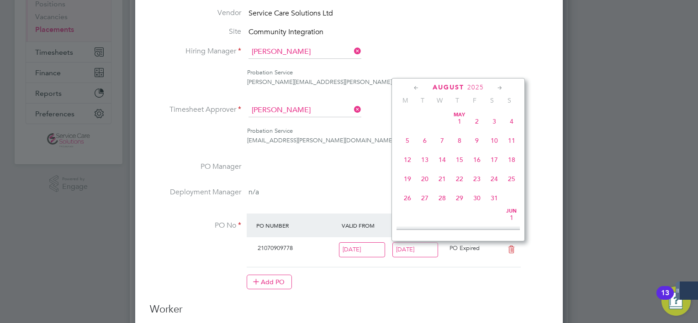
click at [420, 251] on input "[DATE]" at bounding box center [415, 250] width 46 height 15
click at [514, 151] on span "21" at bounding box center [511, 142] width 17 height 17
type input "21 Dec 2025"
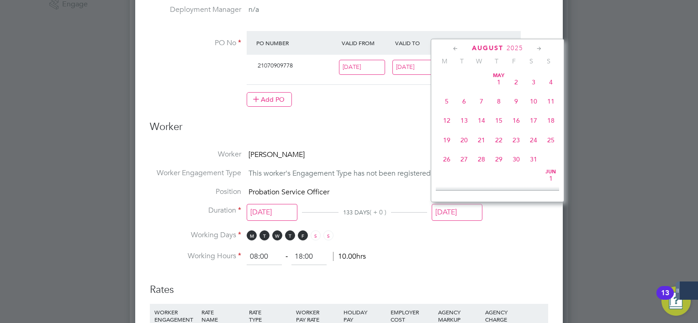
click at [452, 205] on input "[DATE]" at bounding box center [457, 212] width 51 height 17
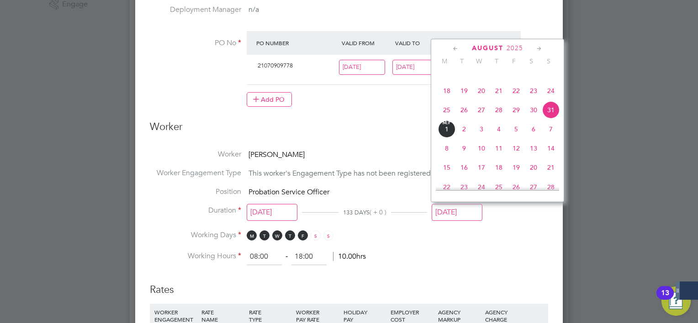
click at [537, 45] on icon at bounding box center [539, 49] width 9 height 10
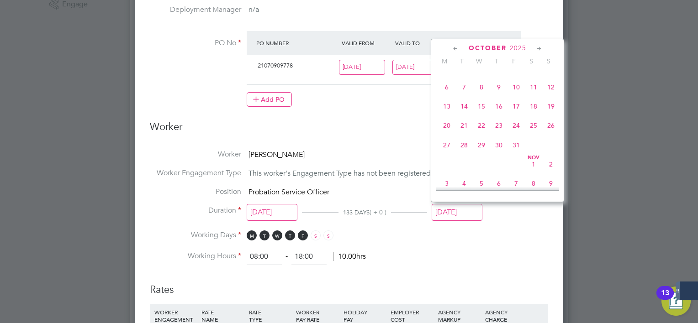
click at [537, 45] on icon at bounding box center [539, 49] width 9 height 10
click at [549, 110] on span "21" at bounding box center [550, 100] width 17 height 17
type input "21 Dec 2025"
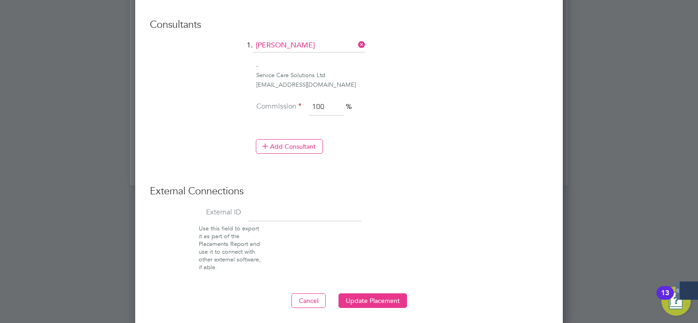
click at [378, 302] on button "Update Placement" at bounding box center [373, 301] width 69 height 15
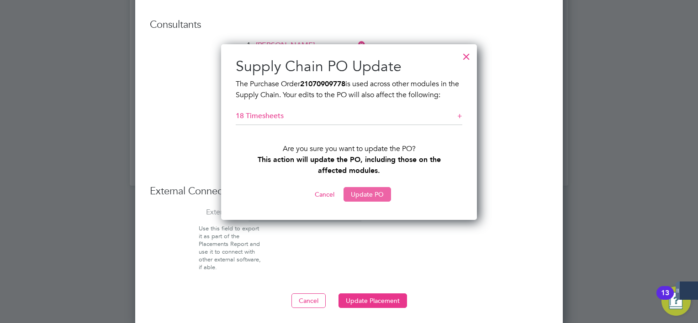
click at [378, 193] on button "Update PO" at bounding box center [368, 194] width 48 height 15
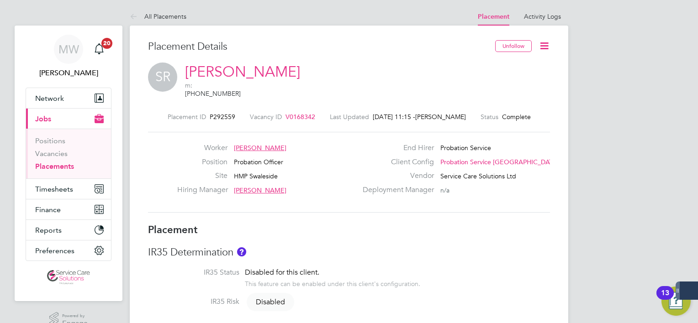
click at [543, 44] on icon at bounding box center [544, 45] width 11 height 11
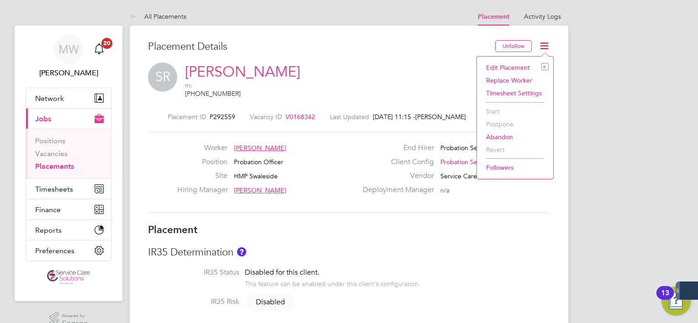
click at [526, 66] on li "Edit Placement e" at bounding box center [515, 67] width 67 height 13
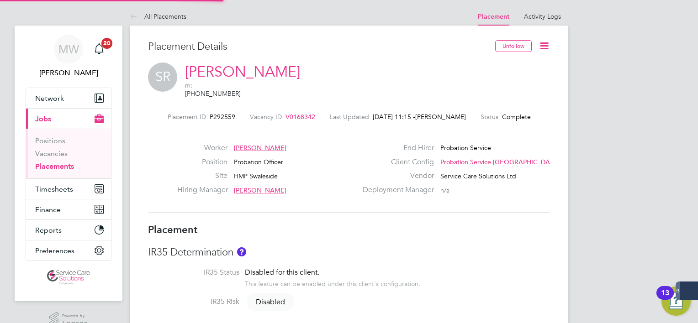
type input "Jennie Alcock"
type input "Nicola Stuart"
type input "02 Jun 2025"
type input "[DATE]"
type input "08:00"
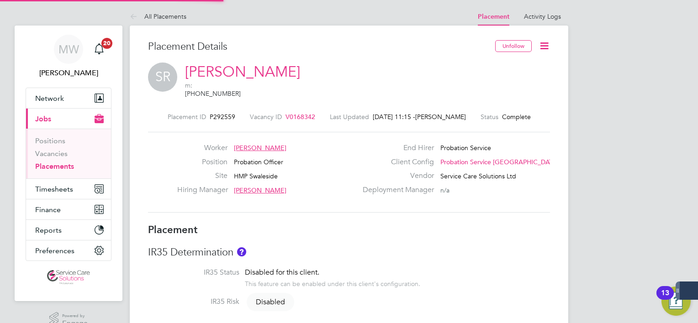
type input "18:00"
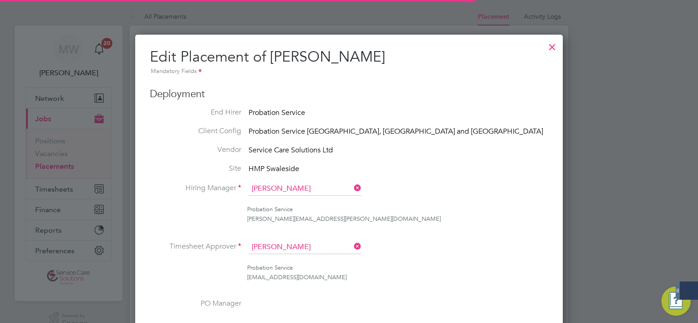
scroll to position [5, 5]
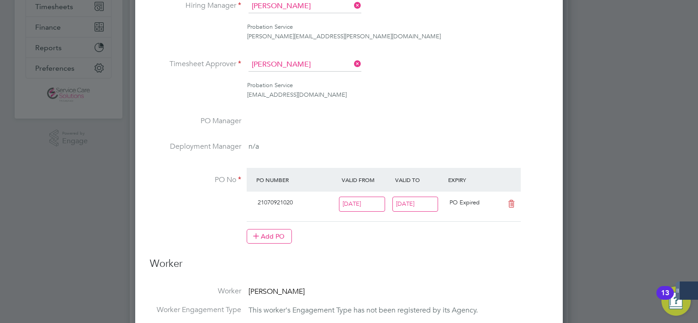
click at [431, 204] on input "[DATE]" at bounding box center [415, 204] width 46 height 15
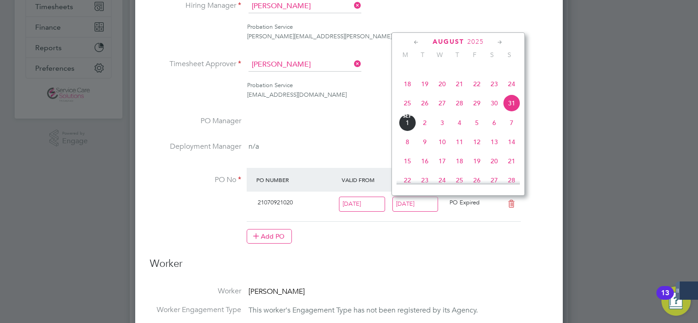
click at [504, 42] on icon at bounding box center [500, 42] width 9 height 10
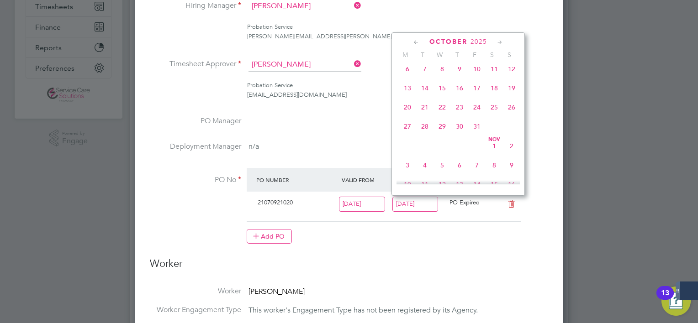
click at [504, 42] on icon at bounding box center [500, 42] width 9 height 10
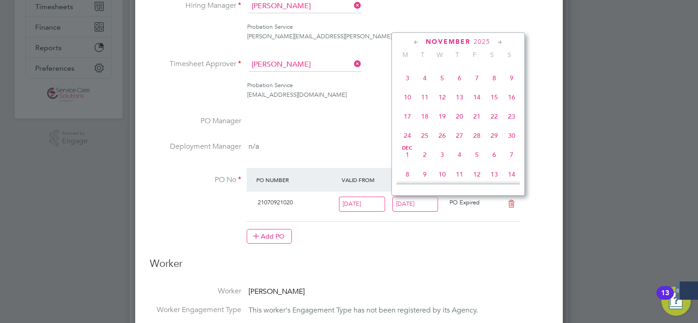
click at [510, 125] on span "23" at bounding box center [511, 116] width 17 height 17
type input "23 Nov 2025"
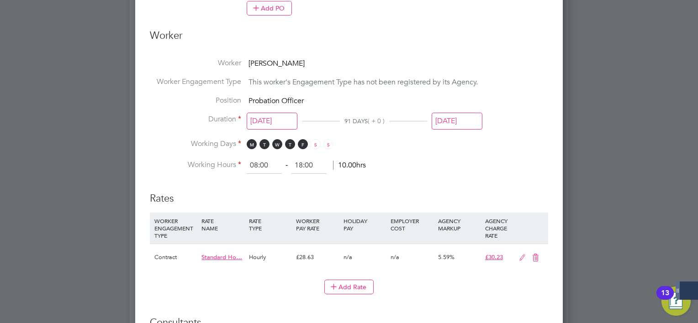
click at [449, 119] on ul "Worker Samantha Rowe Worker Engagement Type This worker's Engagement Type has n…" at bounding box center [349, 116] width 398 height 116
drag, startPoint x: 449, startPoint y: 119, endPoint x: 453, endPoint y: 128, distance: 10.2
click at [453, 131] on li "Duration 02 Jun 2025 91 DAYS ( + 0 ) 31 Aug 2025" at bounding box center [349, 127] width 398 height 25
click at [455, 124] on input "31 Aug 2025" at bounding box center [457, 121] width 51 height 17
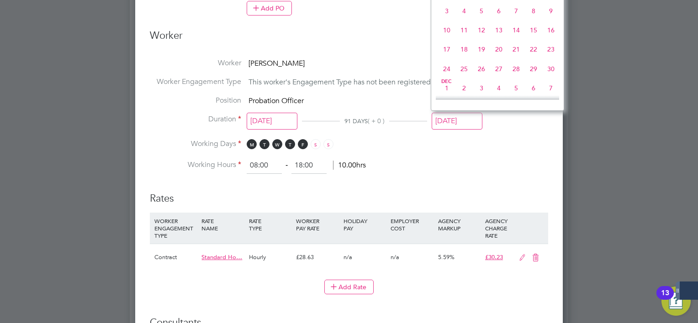
click at [550, 58] on span "23" at bounding box center [550, 49] width 17 height 17
type input "23 Nov 2025"
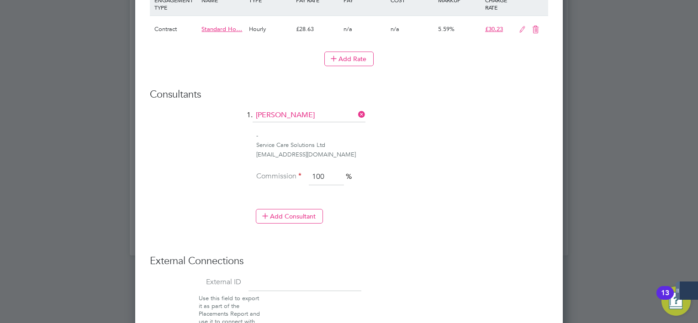
scroll to position [709, 0]
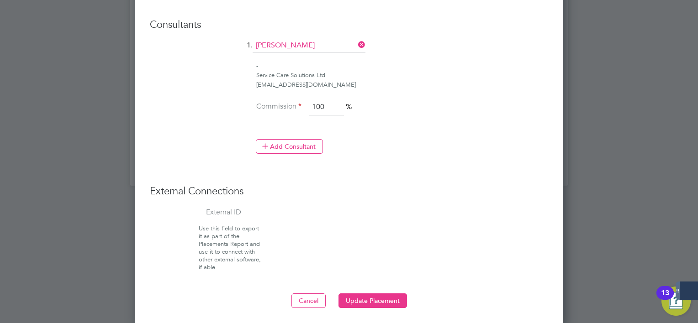
click at [378, 302] on button "Update Placement" at bounding box center [373, 301] width 69 height 15
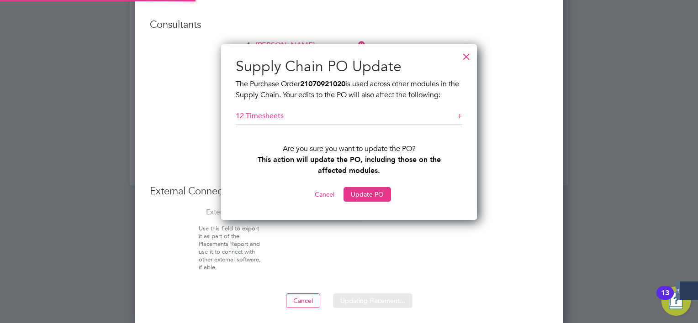
scroll to position [177, 256]
click at [366, 197] on button "Update PO" at bounding box center [368, 194] width 48 height 15
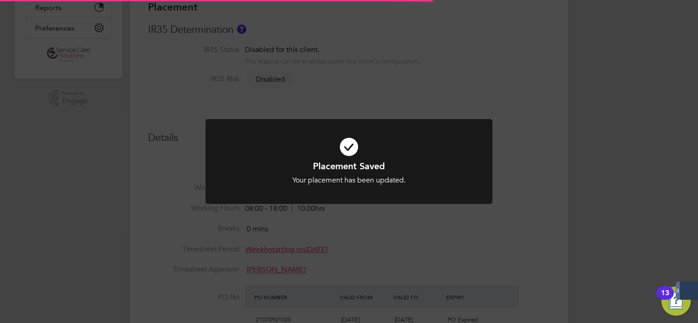
scroll to position [9, 53]
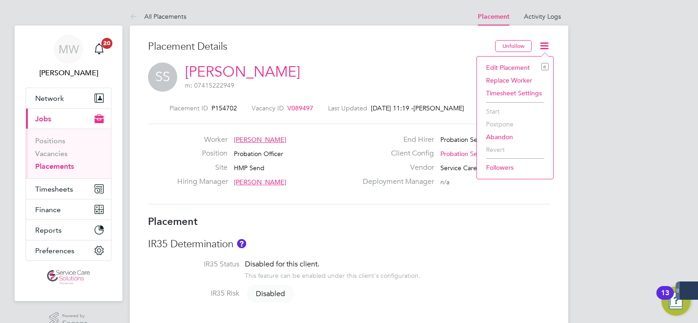
click at [505, 66] on li "Edit Placement e" at bounding box center [515, 67] width 67 height 13
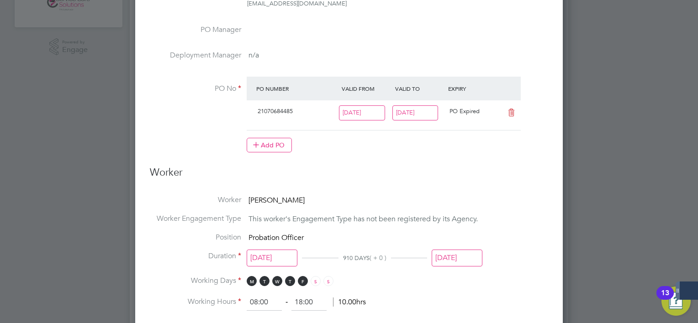
click at [416, 120] on div "[DATE]" at bounding box center [419, 115] width 53 height 22
click at [418, 111] on input "[DATE]" at bounding box center [415, 113] width 46 height 15
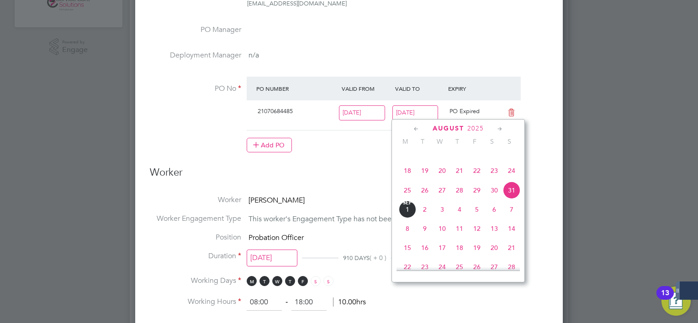
click at [498, 130] on icon at bounding box center [500, 129] width 9 height 10
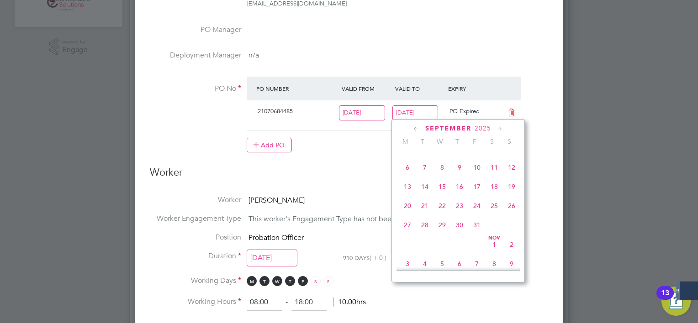
click at [498, 130] on icon at bounding box center [500, 129] width 9 height 10
click at [510, 251] on span "7" at bounding box center [511, 241] width 17 height 17
type input "07 Dec 2025"
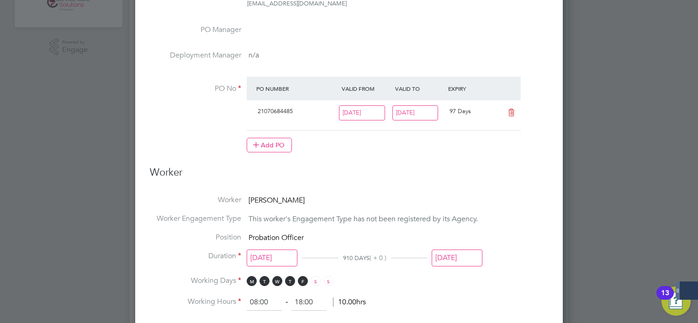
click at [462, 259] on input "31 Aug 2025" at bounding box center [457, 258] width 51 height 17
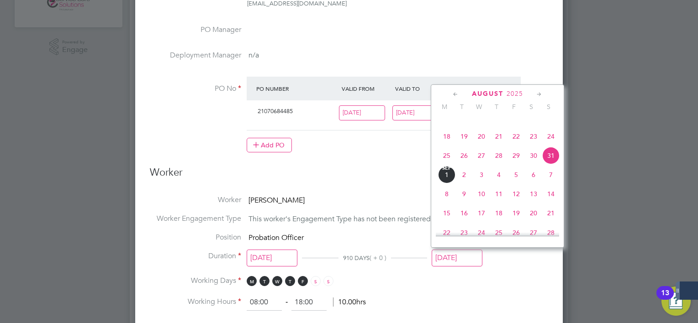
click at [536, 95] on icon at bounding box center [539, 95] width 9 height 10
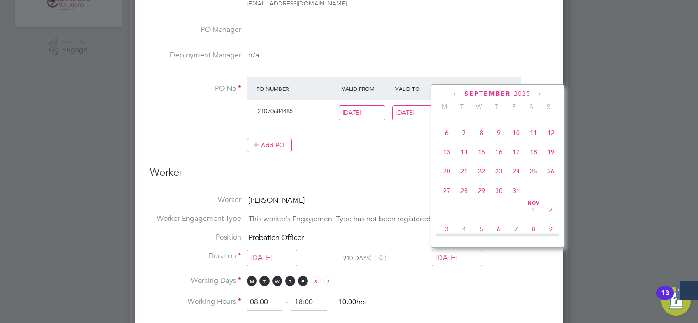
click at [536, 95] on icon at bounding box center [539, 95] width 9 height 10
click at [556, 233] on div at bounding box center [497, 235] width 123 height 4
click at [554, 216] on span "7" at bounding box center [550, 207] width 17 height 17
type input "07 Dec 2025"
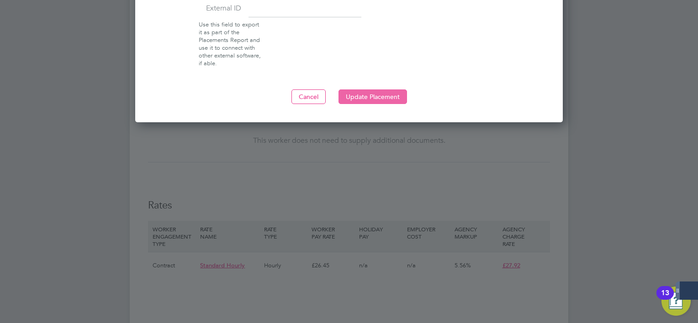
click at [384, 91] on button "Update Placement" at bounding box center [373, 97] width 69 height 15
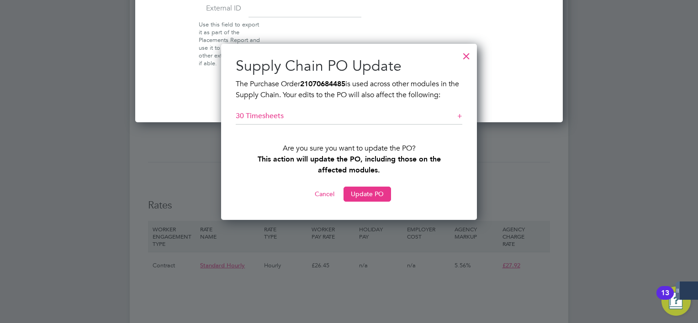
click at [355, 197] on button "Update PO" at bounding box center [368, 194] width 48 height 15
